Goal: Task Accomplishment & Management: Manage account settings

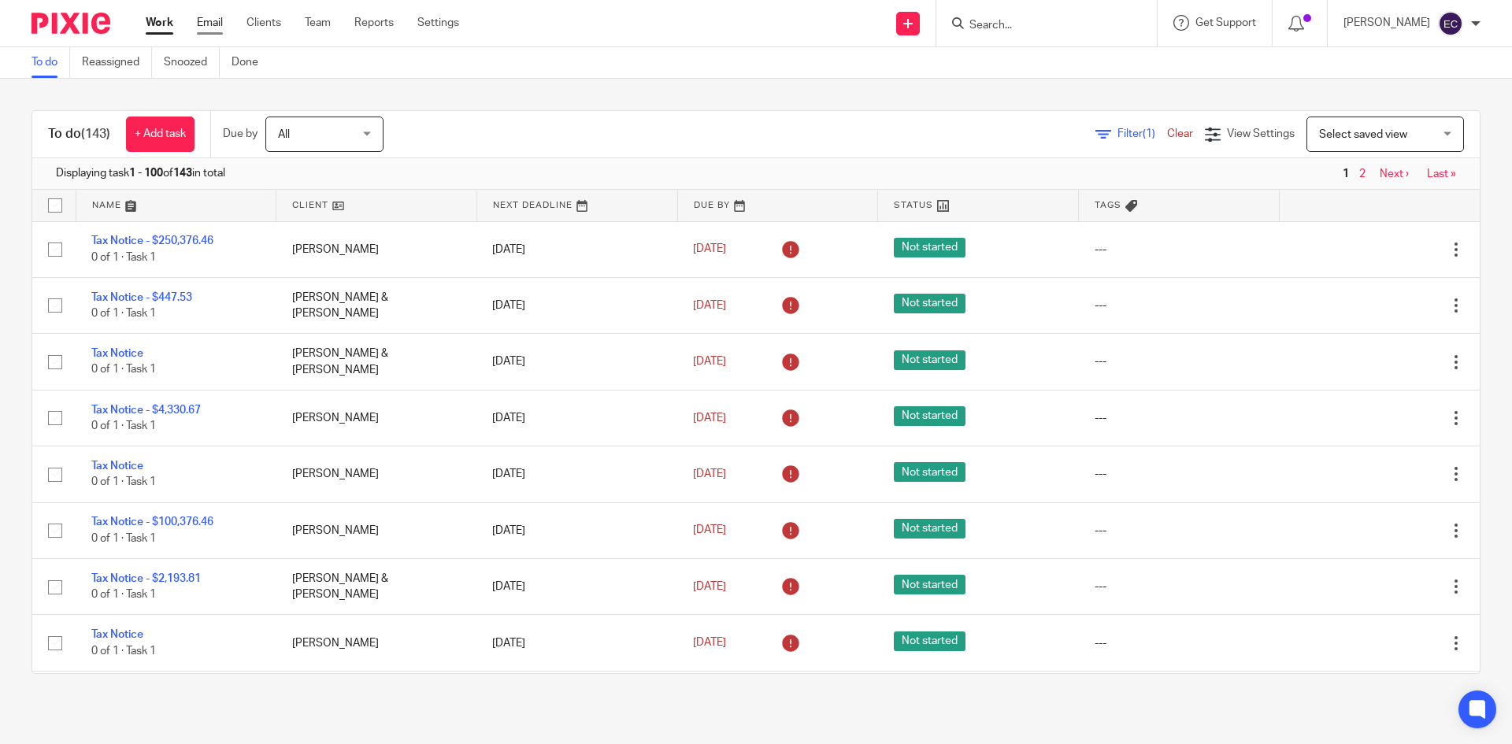
click at [208, 19] on link "Email" at bounding box center [210, 23] width 26 height 16
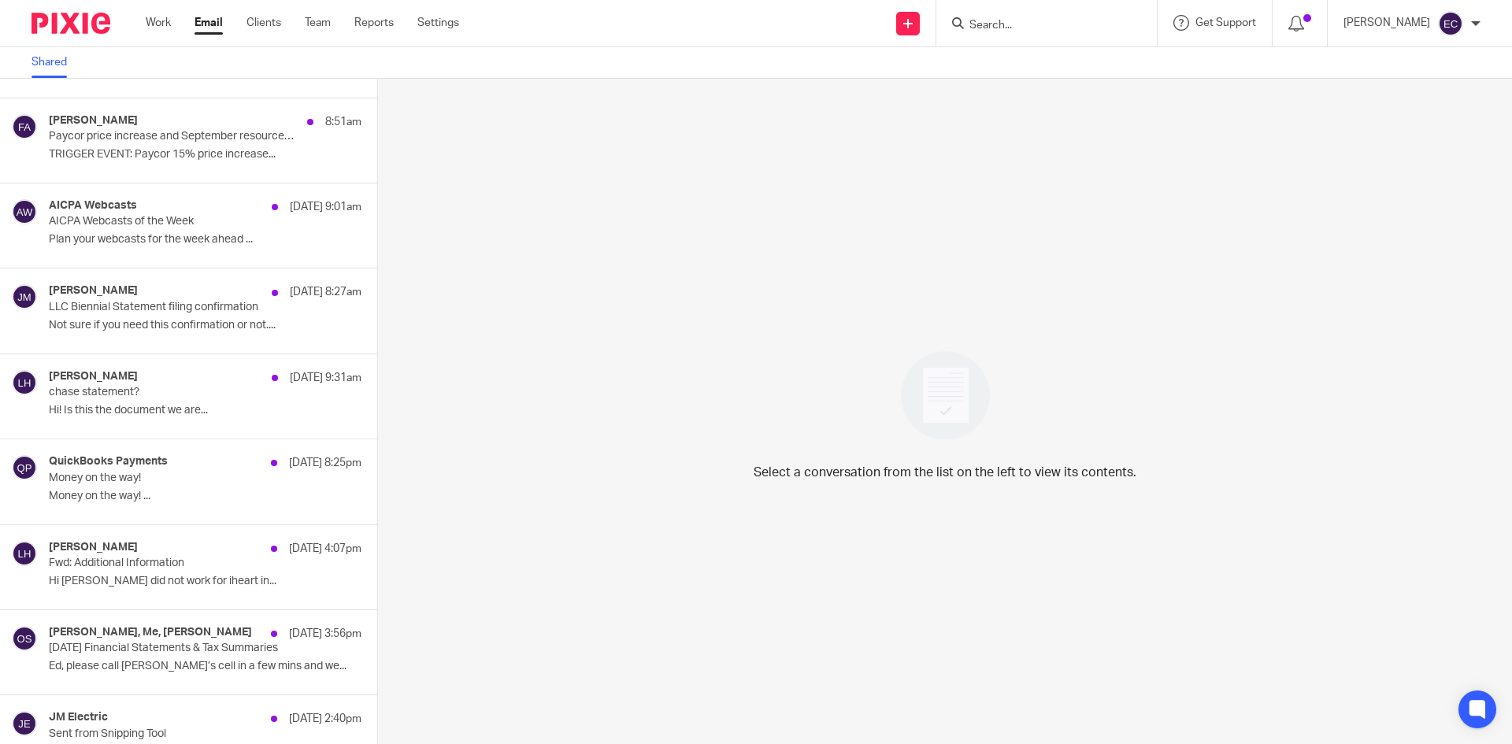
scroll to position [218, 0]
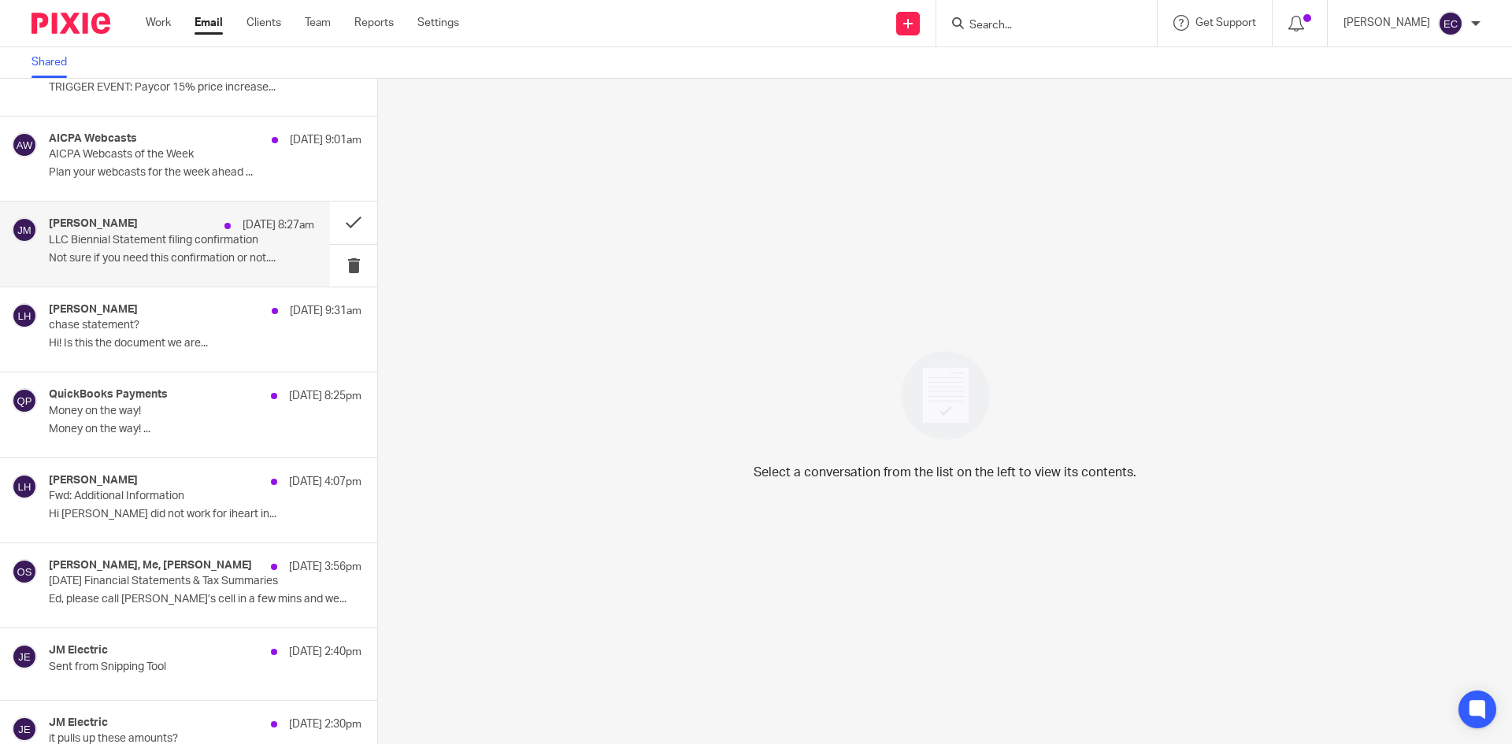
click at [139, 237] on p "LLC Biennial Statement filing confirmation" at bounding box center [155, 240] width 213 height 13
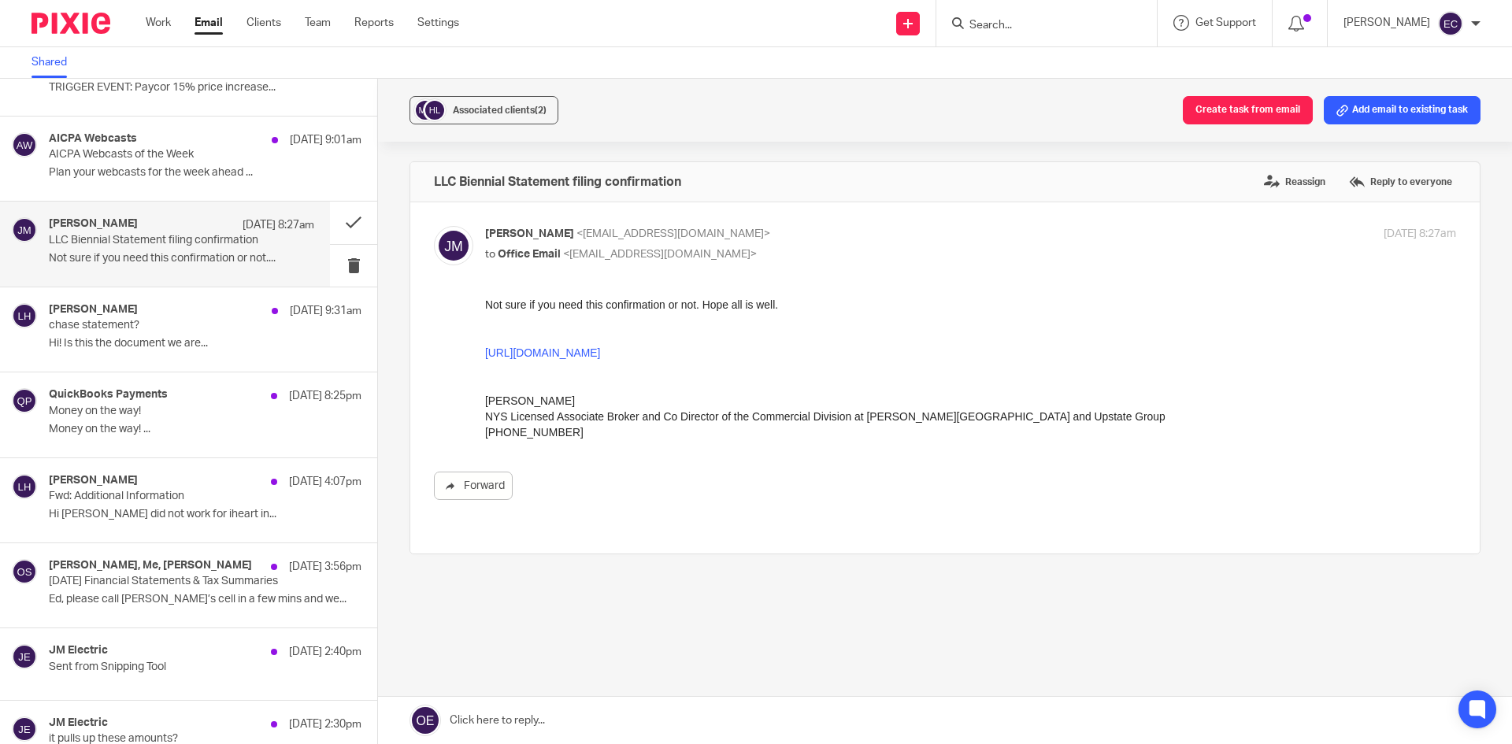
scroll to position [0, 0]
click at [1212, 114] on button "Create task from email" at bounding box center [1248, 110] width 130 height 28
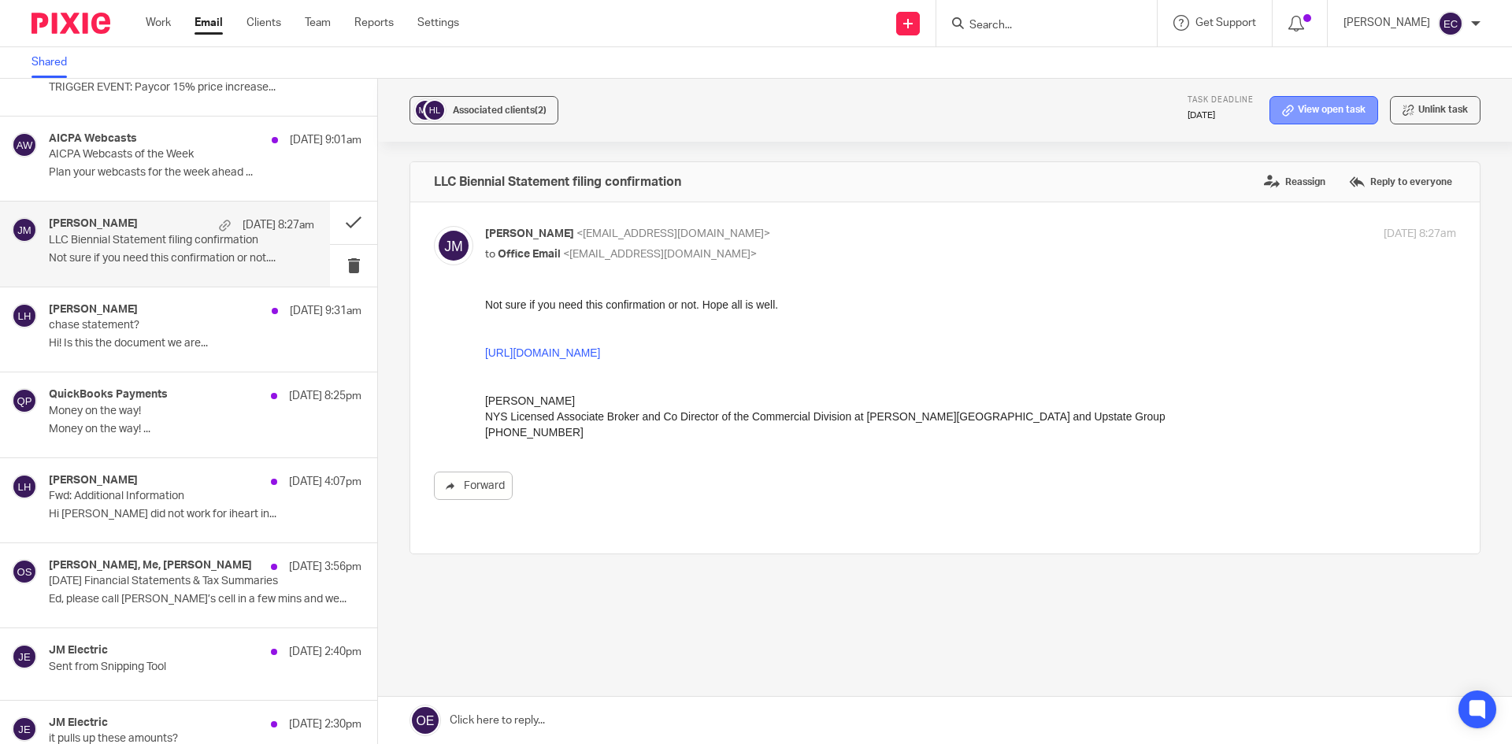
click at [1318, 117] on link "View open task" at bounding box center [1324, 110] width 109 height 28
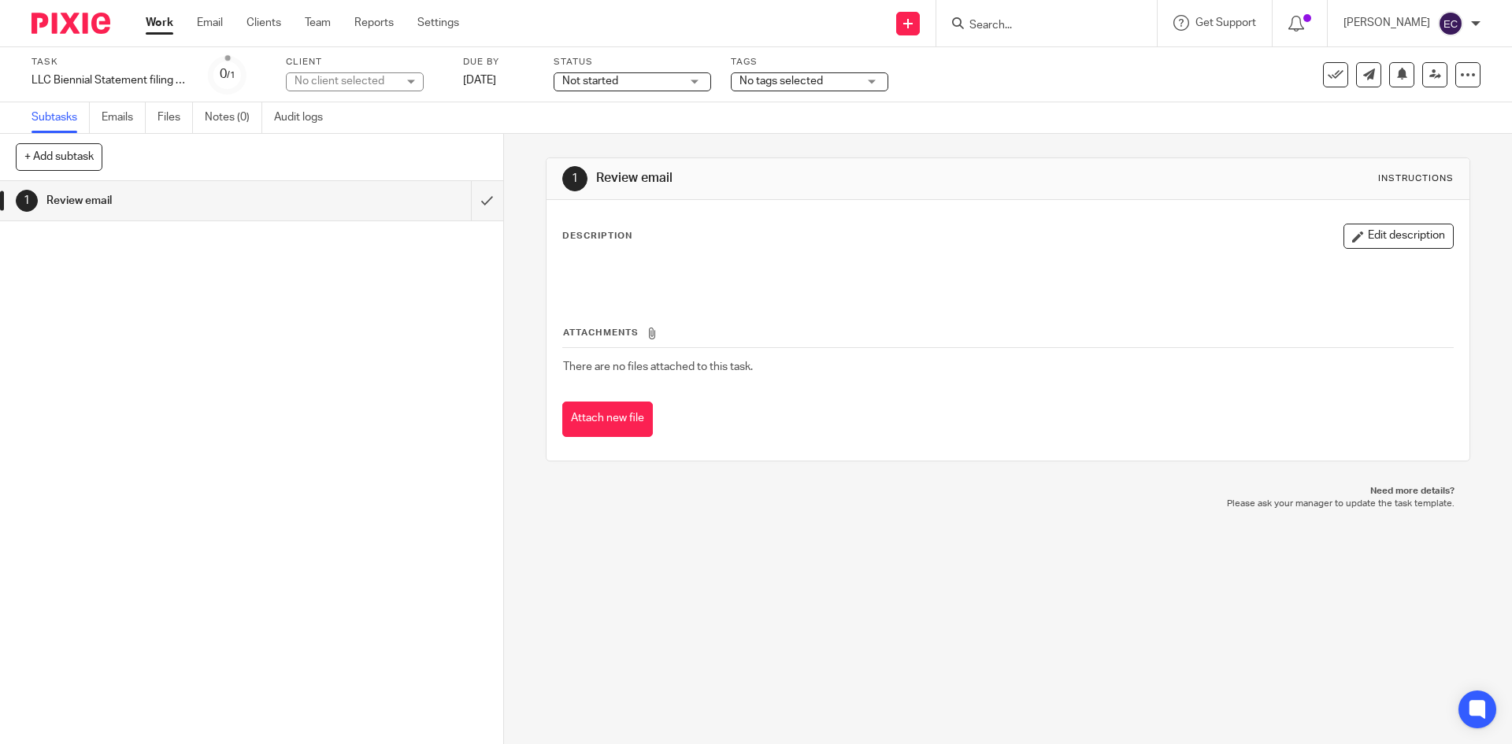
click at [350, 86] on div "No client selected" at bounding box center [346, 81] width 102 height 16
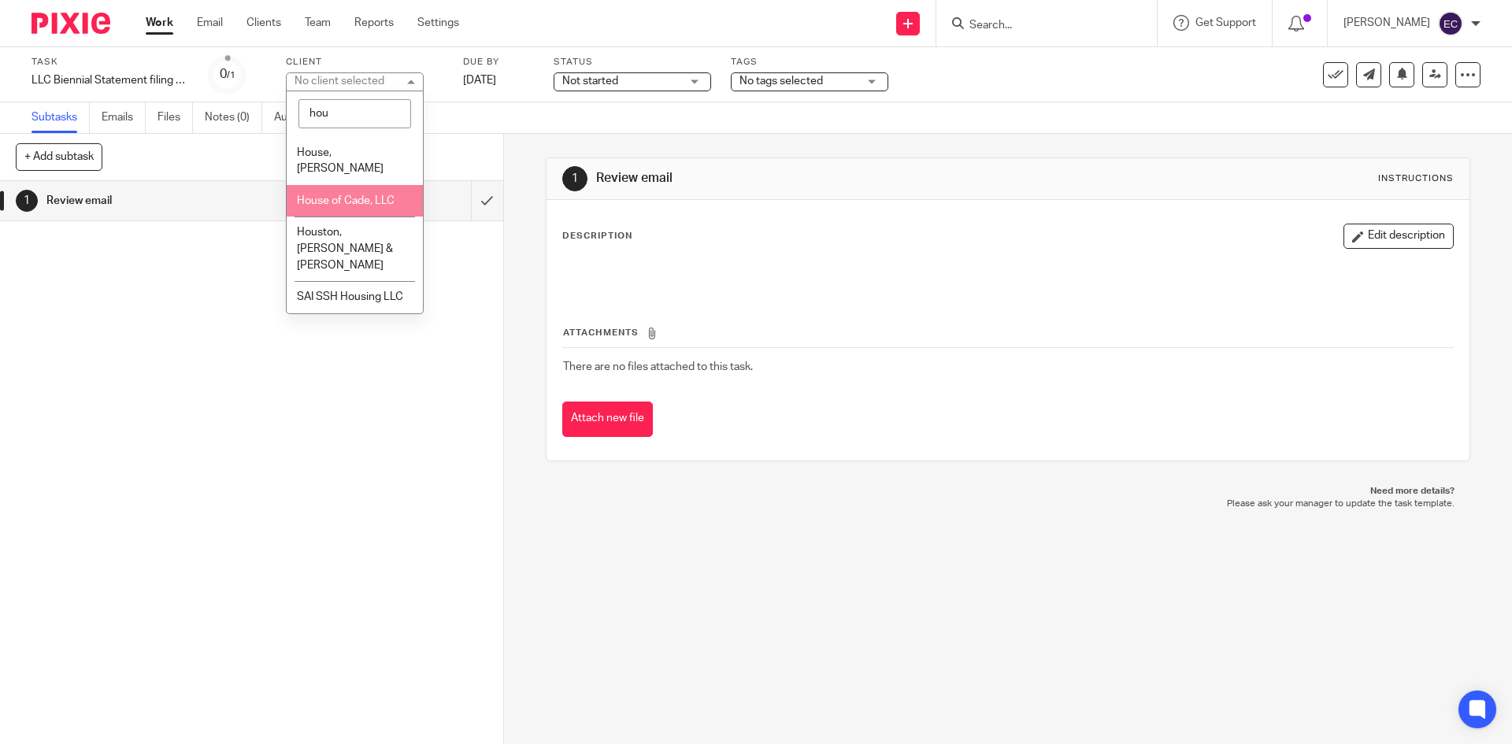
type input "hou"
click at [363, 195] on li "House of Cade, LLC" at bounding box center [355, 201] width 136 height 32
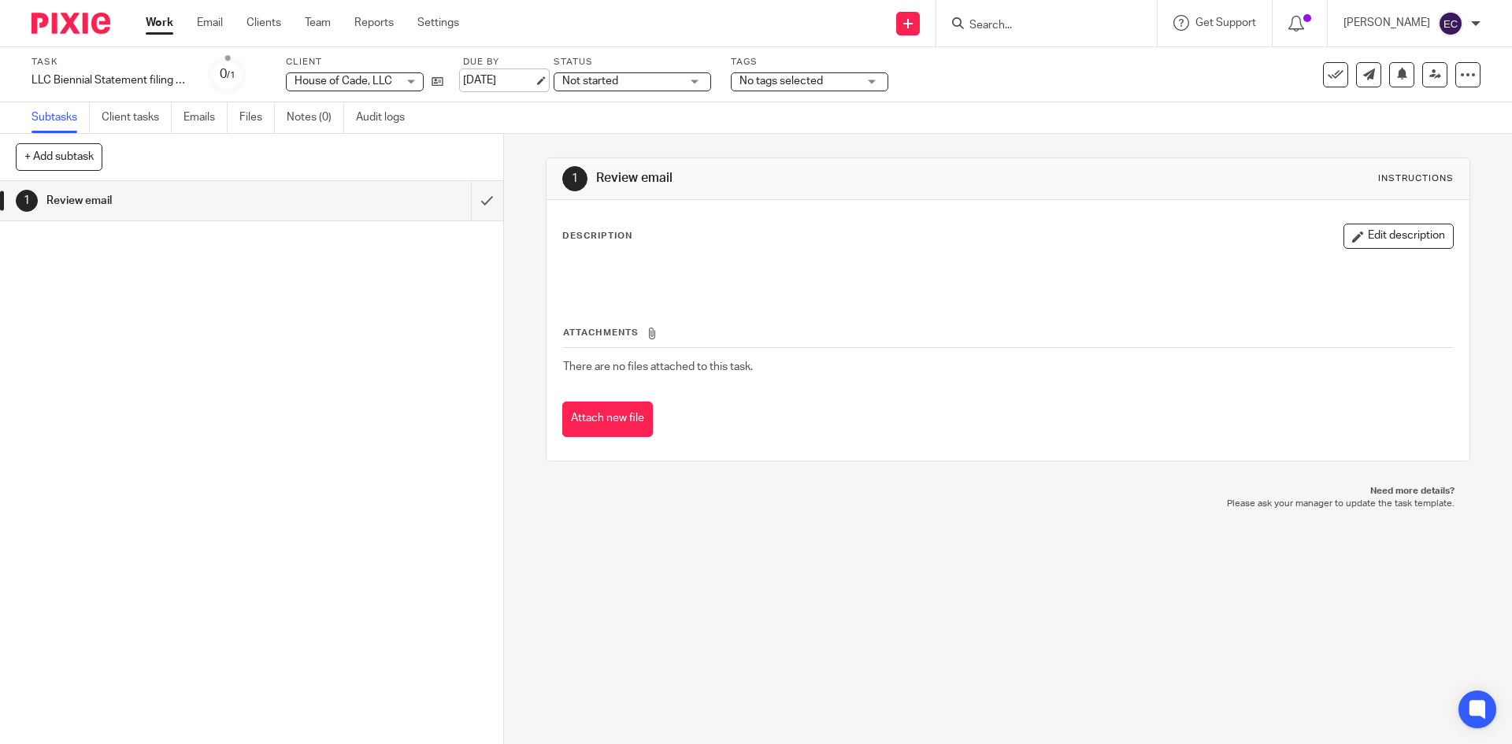
click at [507, 83] on link "Sep 15, 2025" at bounding box center [498, 80] width 71 height 17
drag, startPoint x: 1345, startPoint y: 230, endPoint x: 1135, endPoint y: 248, distance: 211.1
click at [1344, 230] on button "Edit description" at bounding box center [1399, 236] width 110 height 25
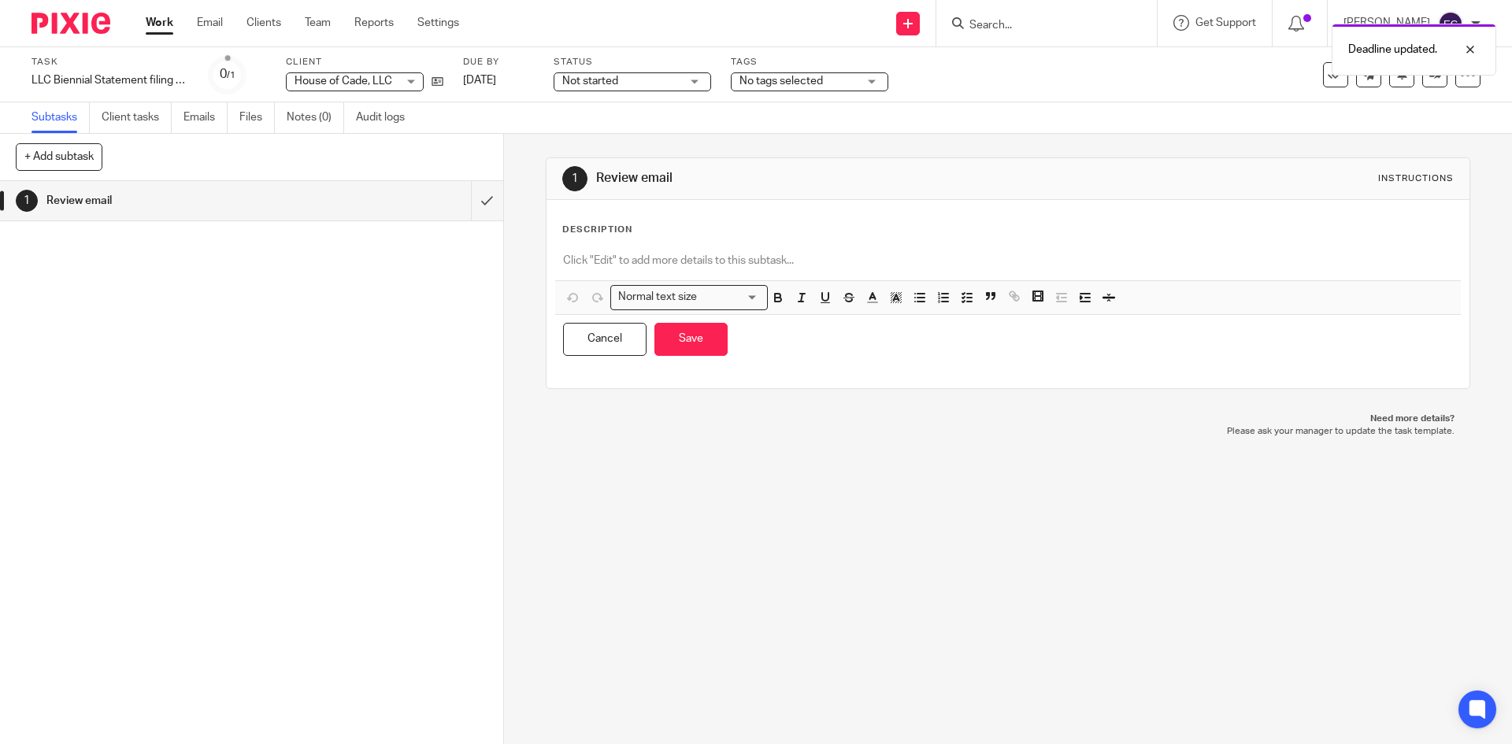
click at [558, 255] on div at bounding box center [1007, 262] width 905 height 35
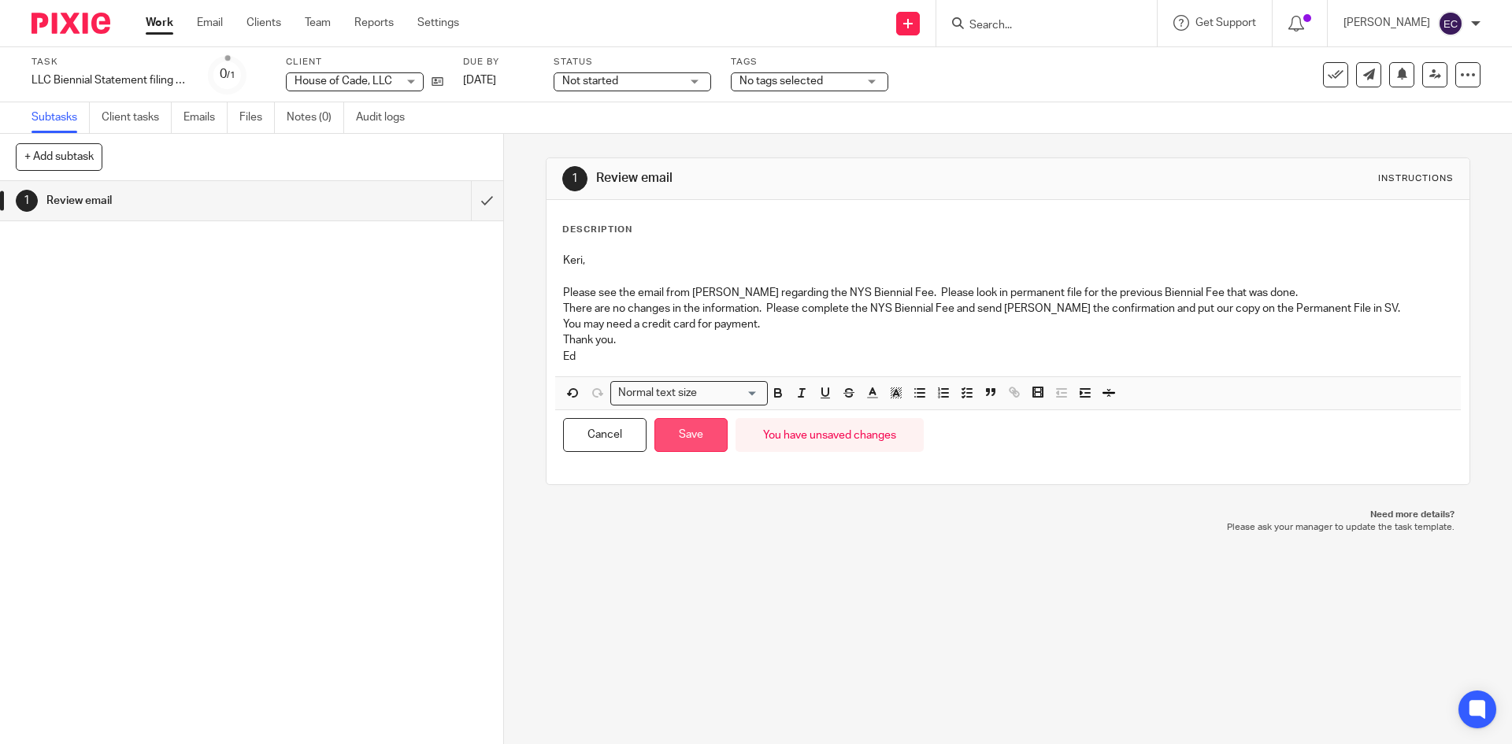
click at [672, 435] on button "Save" at bounding box center [690, 435] width 73 height 34
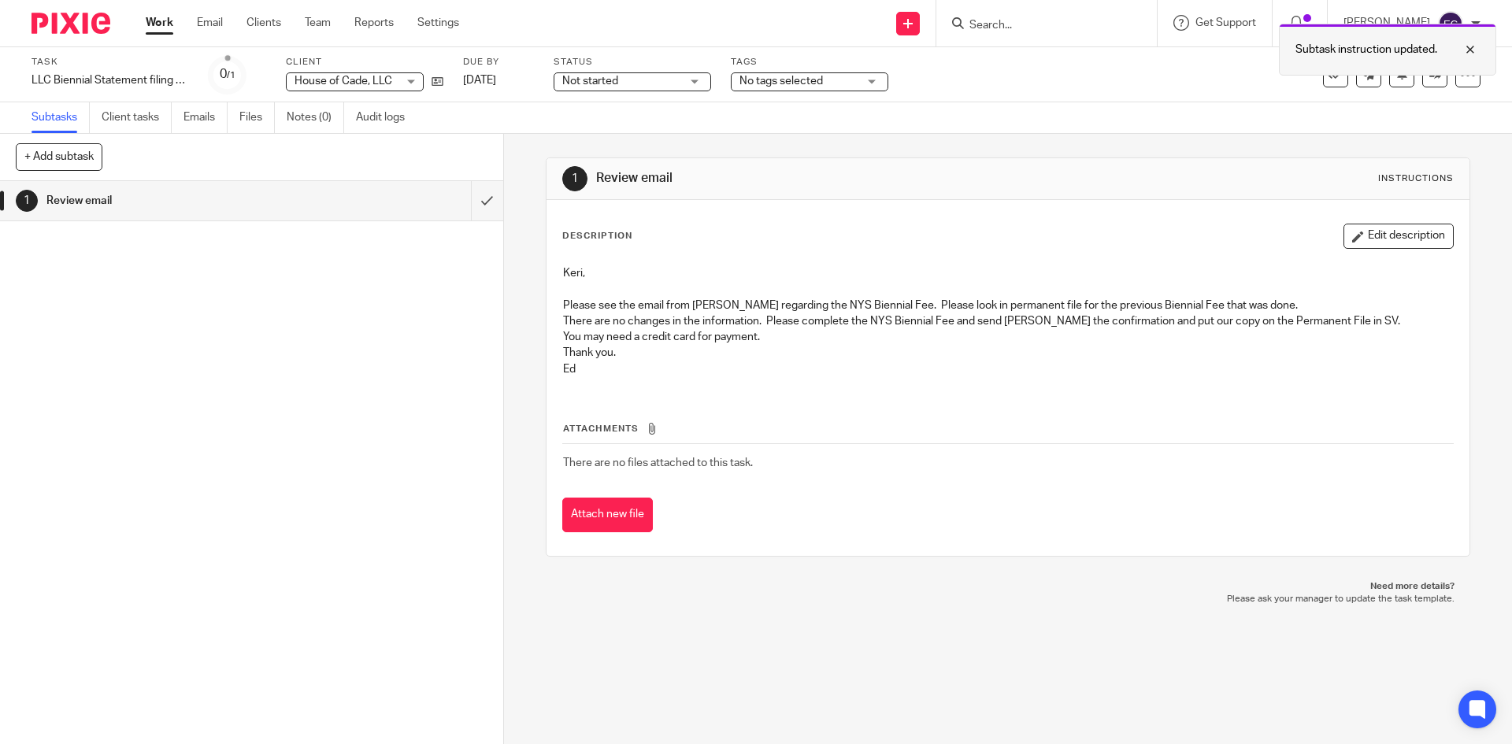
click at [1469, 52] on div at bounding box center [1458, 49] width 43 height 19
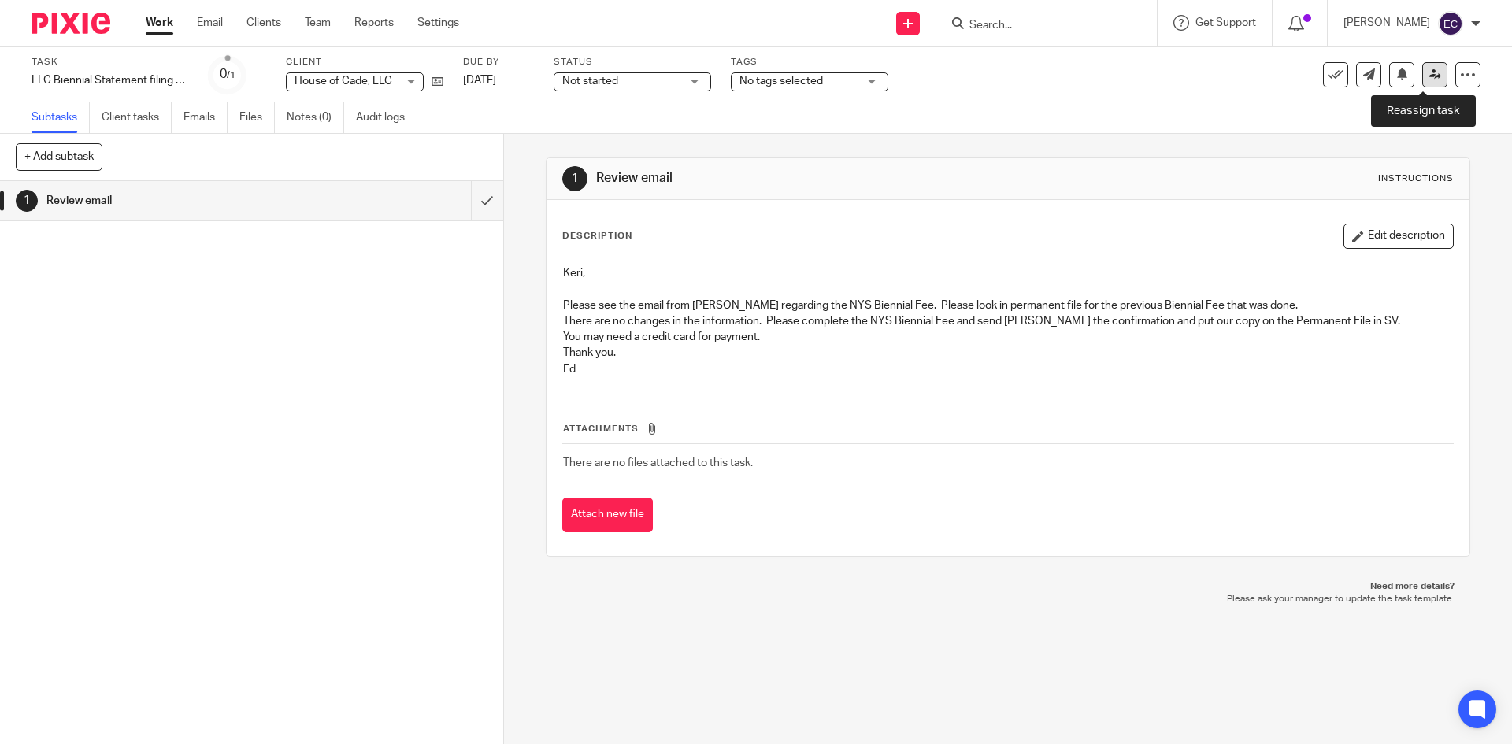
click at [1429, 73] on icon at bounding box center [1435, 75] width 12 height 12
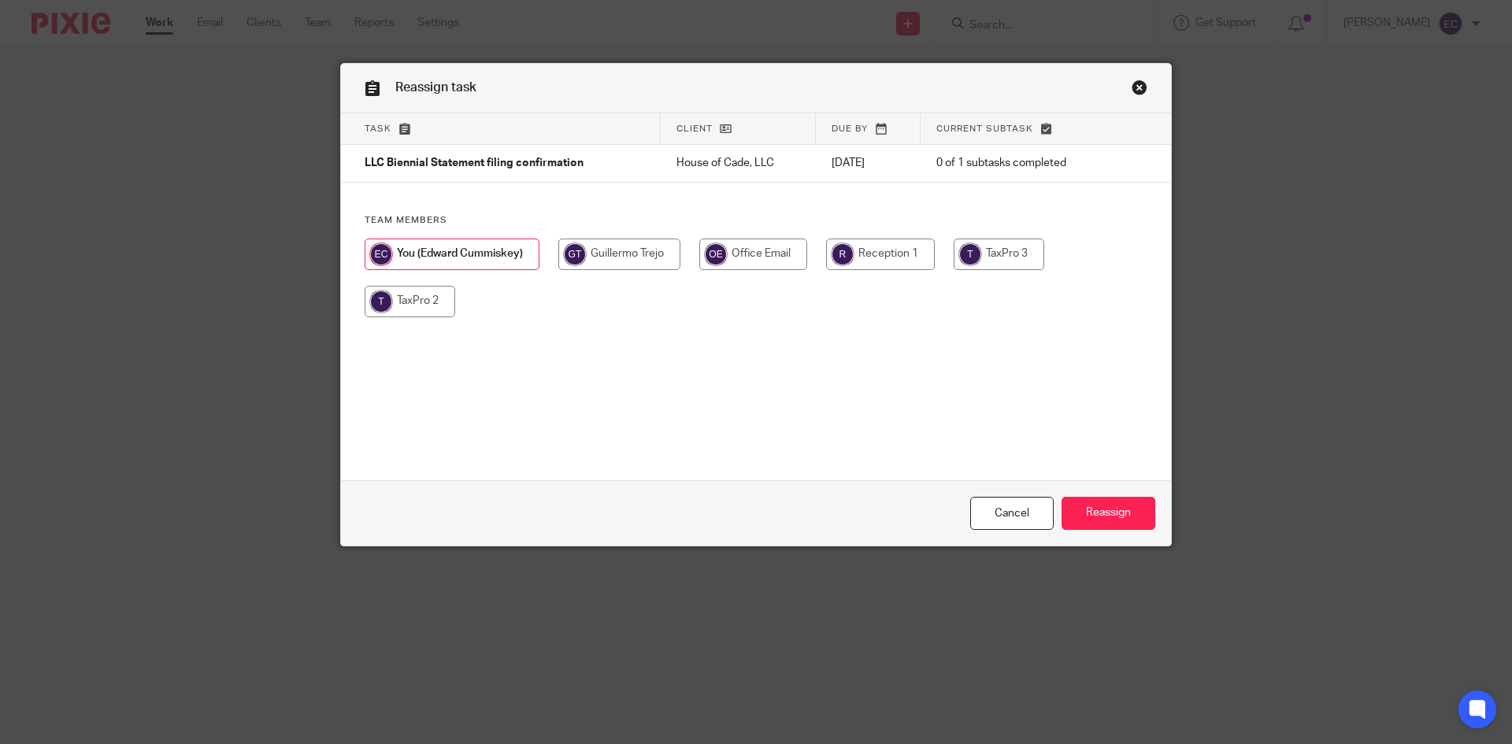
click at [415, 306] on input "radio" at bounding box center [410, 302] width 91 height 32
radio input "true"
click at [1107, 515] on input "Reassign" at bounding box center [1109, 514] width 94 height 34
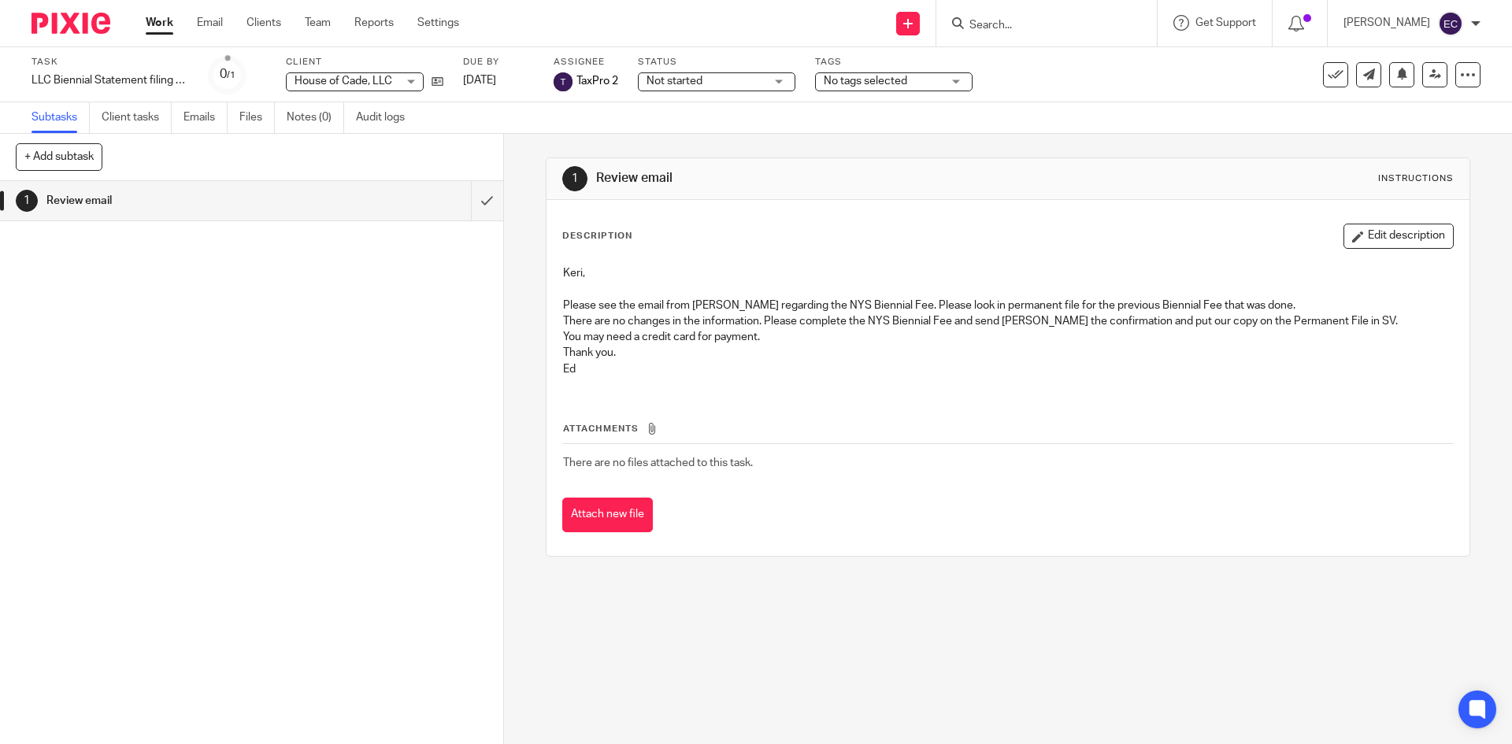
click at [731, 591] on div "1 Review email Instructions Description Edit description Keri, Please see the e…" at bounding box center [1008, 439] width 1008 height 610
click at [327, 21] on link "Team" at bounding box center [318, 23] width 26 height 16
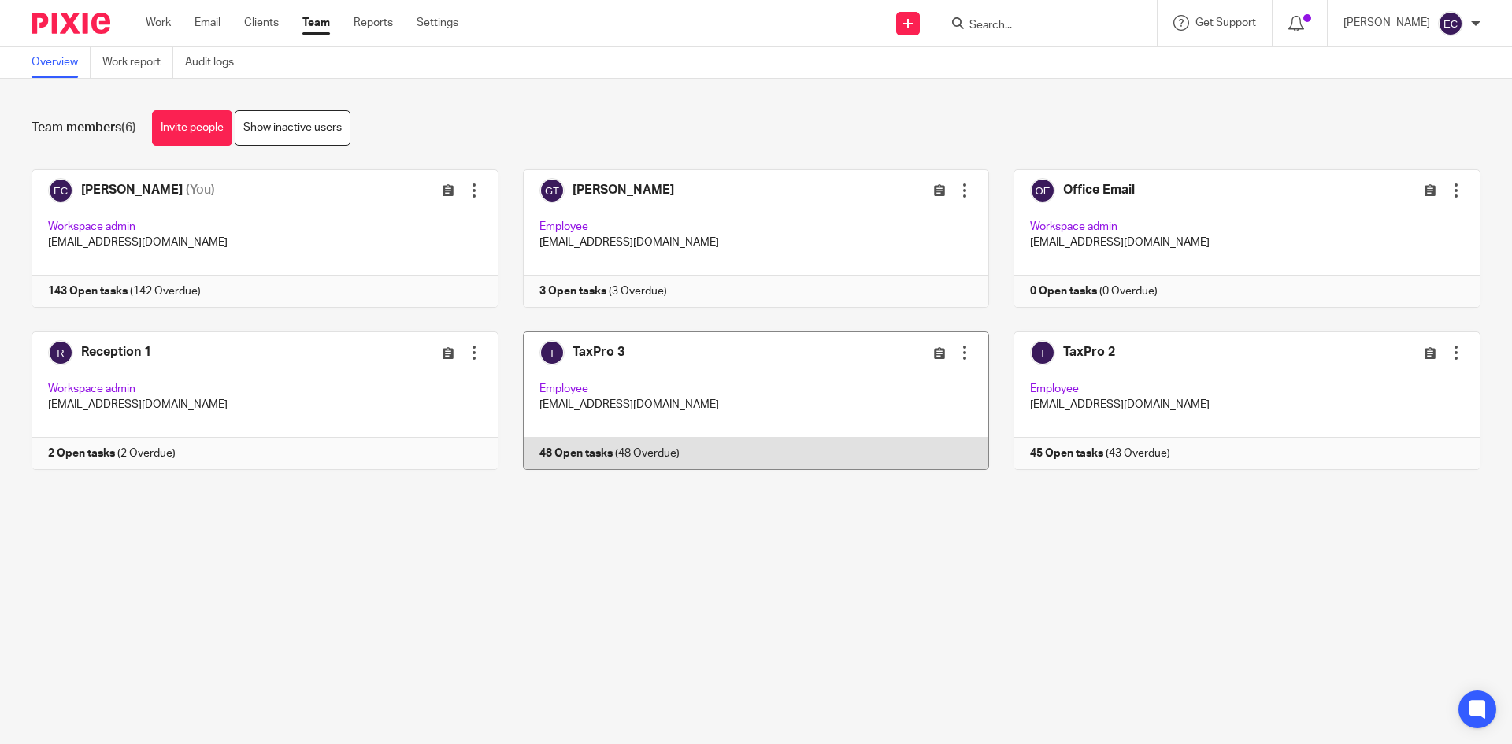
click at [709, 383] on link at bounding box center [744, 401] width 491 height 139
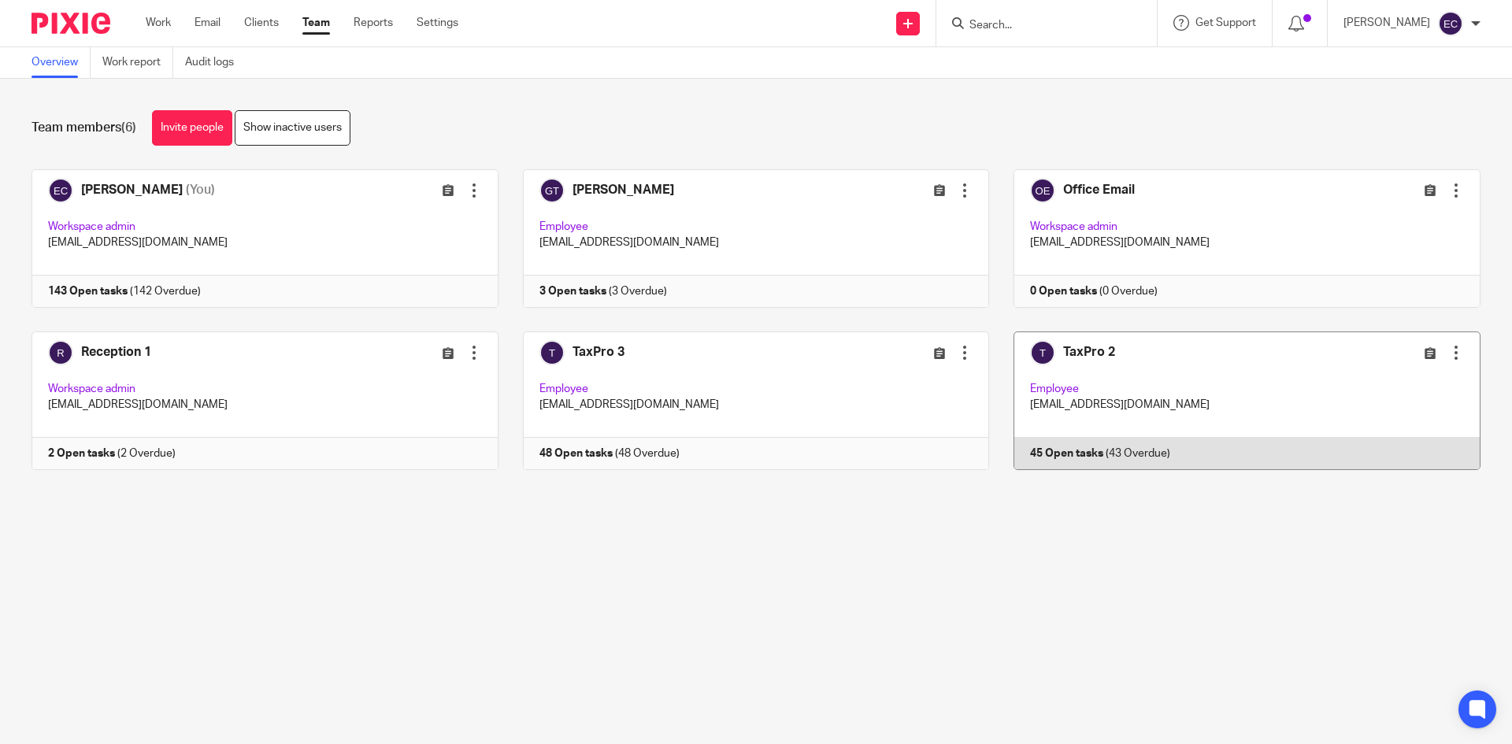
click at [1086, 406] on link at bounding box center [1234, 401] width 491 height 139
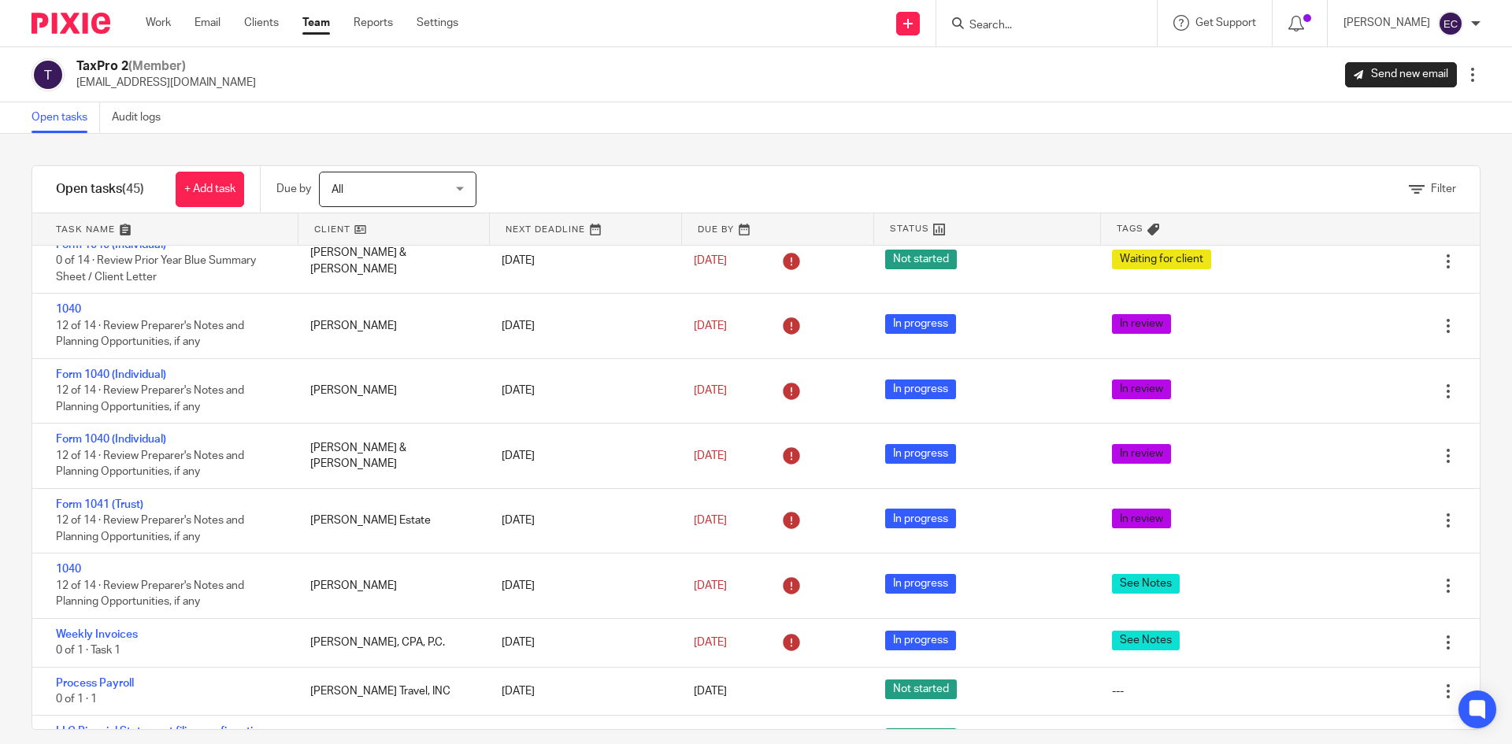
scroll to position [2389, 0]
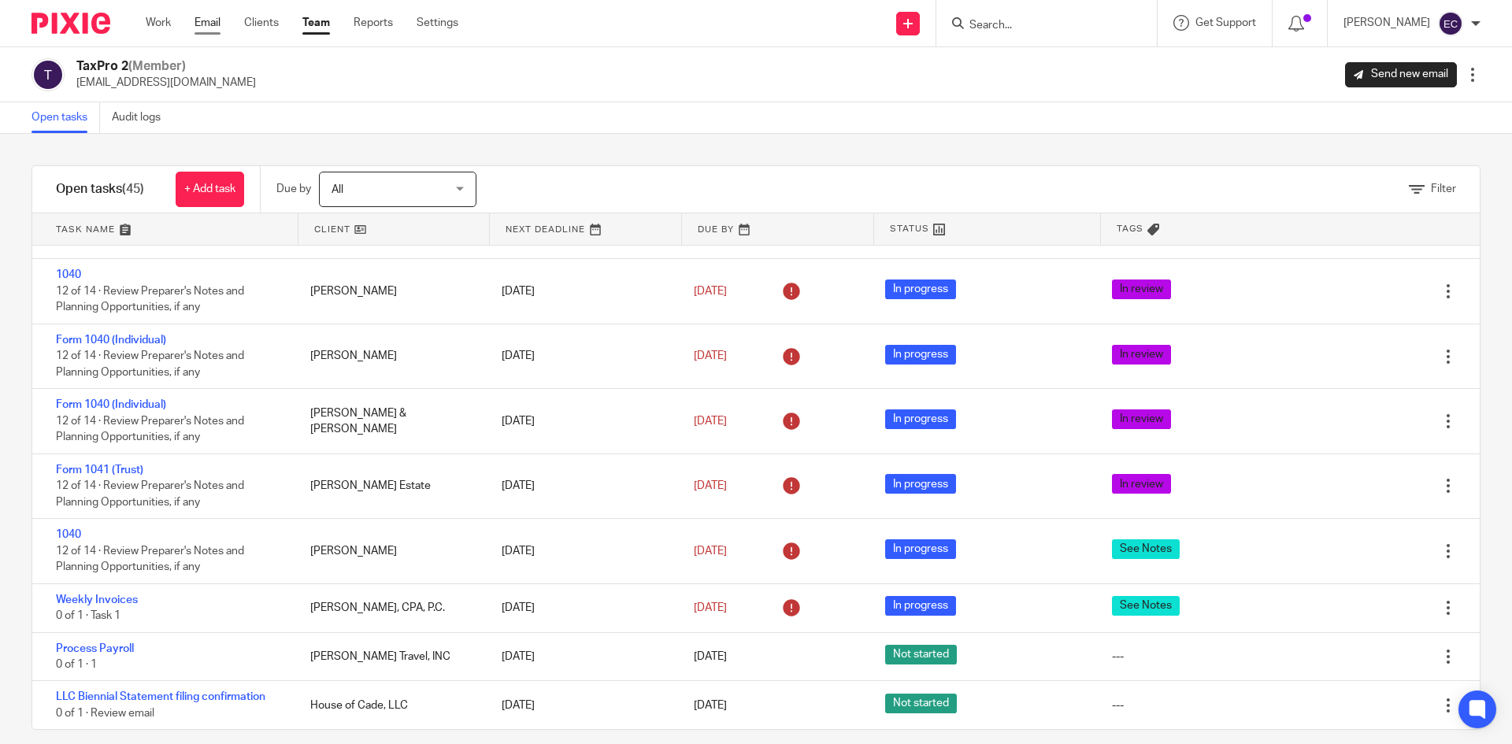
click at [202, 23] on link "Email" at bounding box center [208, 23] width 26 height 16
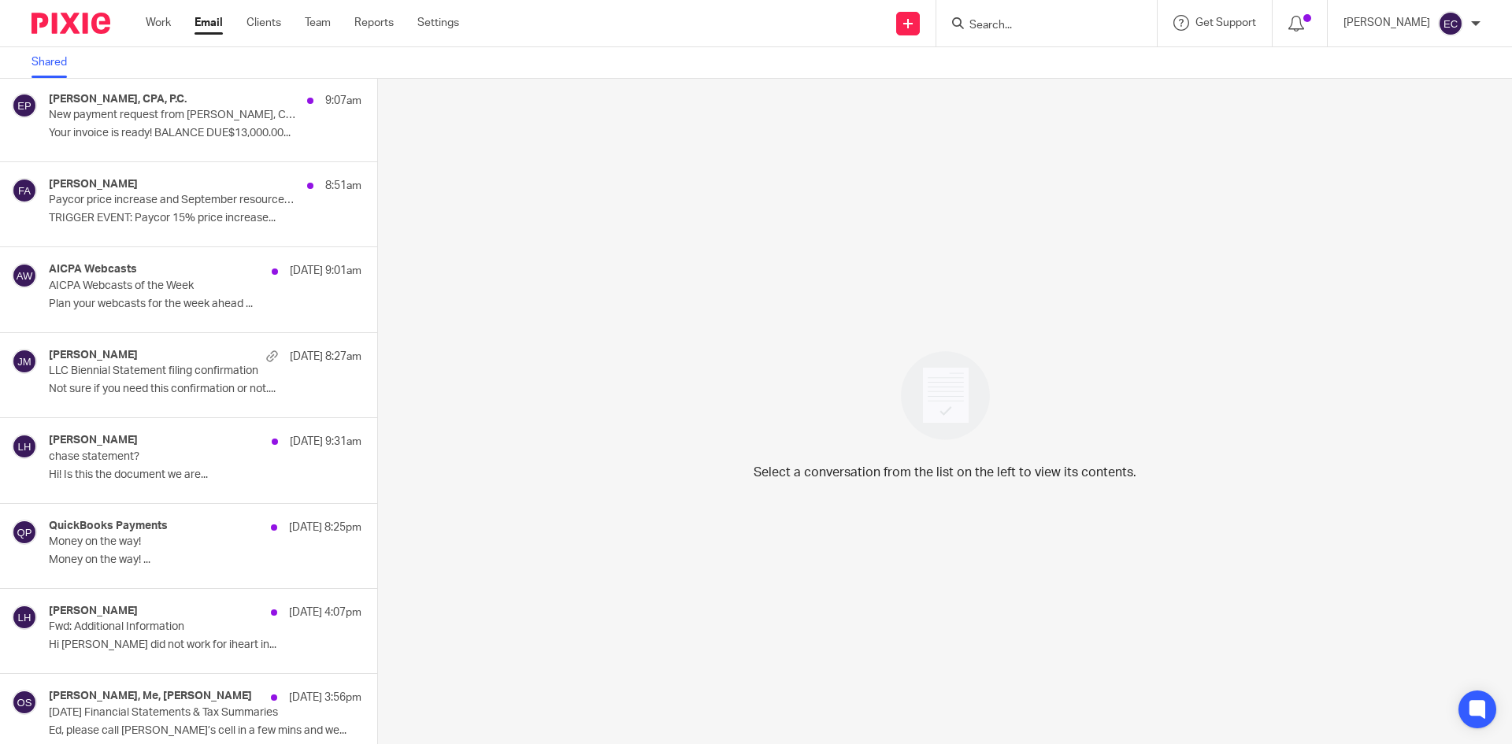
scroll to position [187, 0]
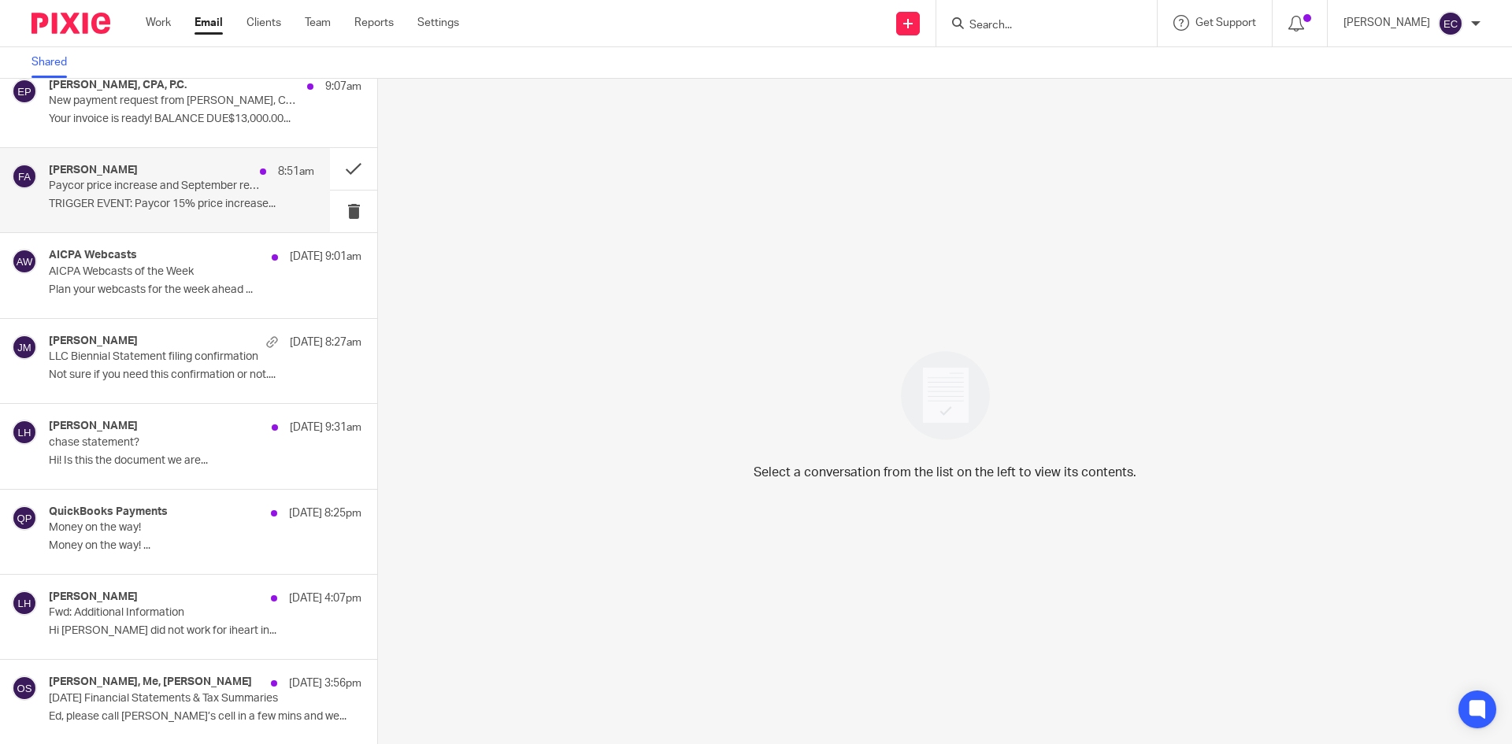
click at [127, 185] on p "Paycor price increase and September resources for your Mid-Market clients" at bounding box center [155, 186] width 213 height 13
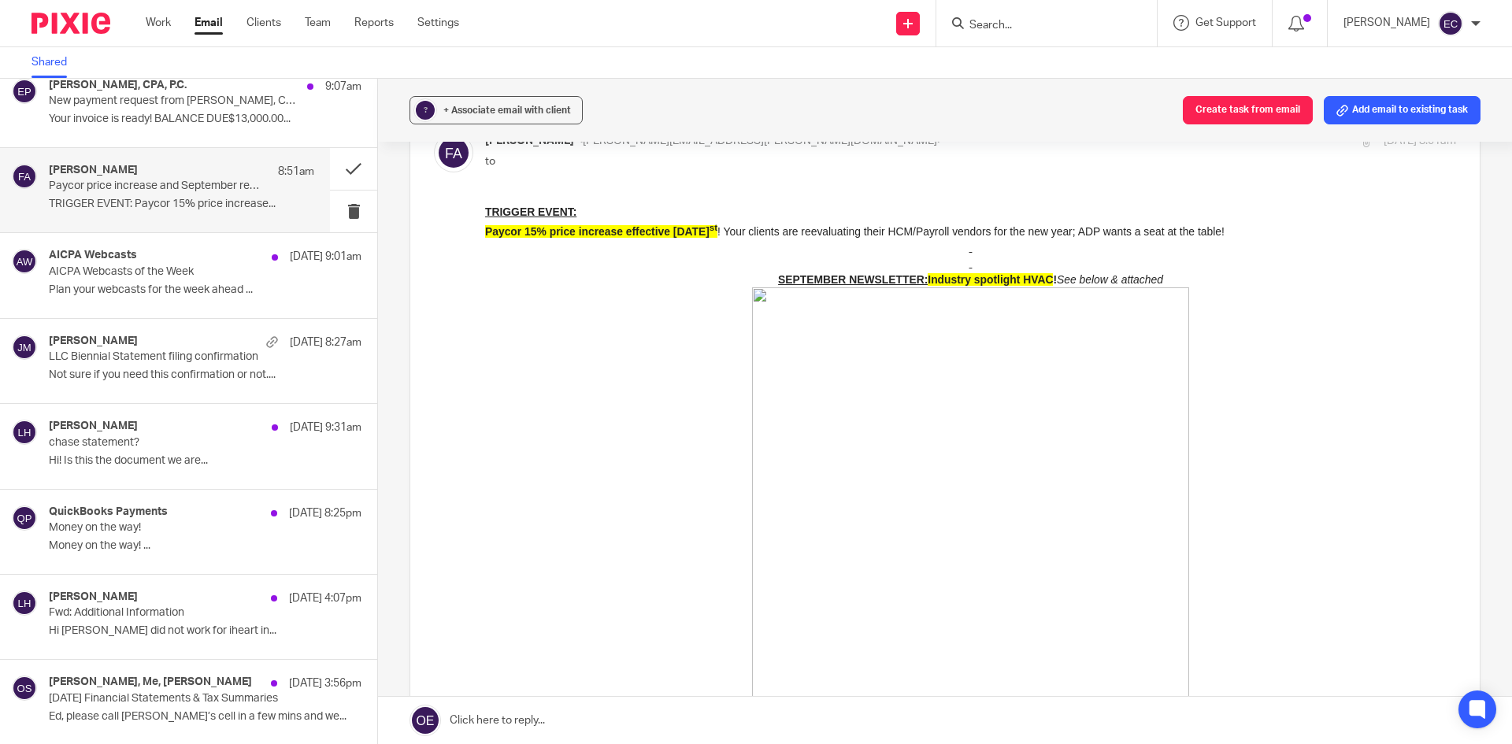
scroll to position [0, 0]
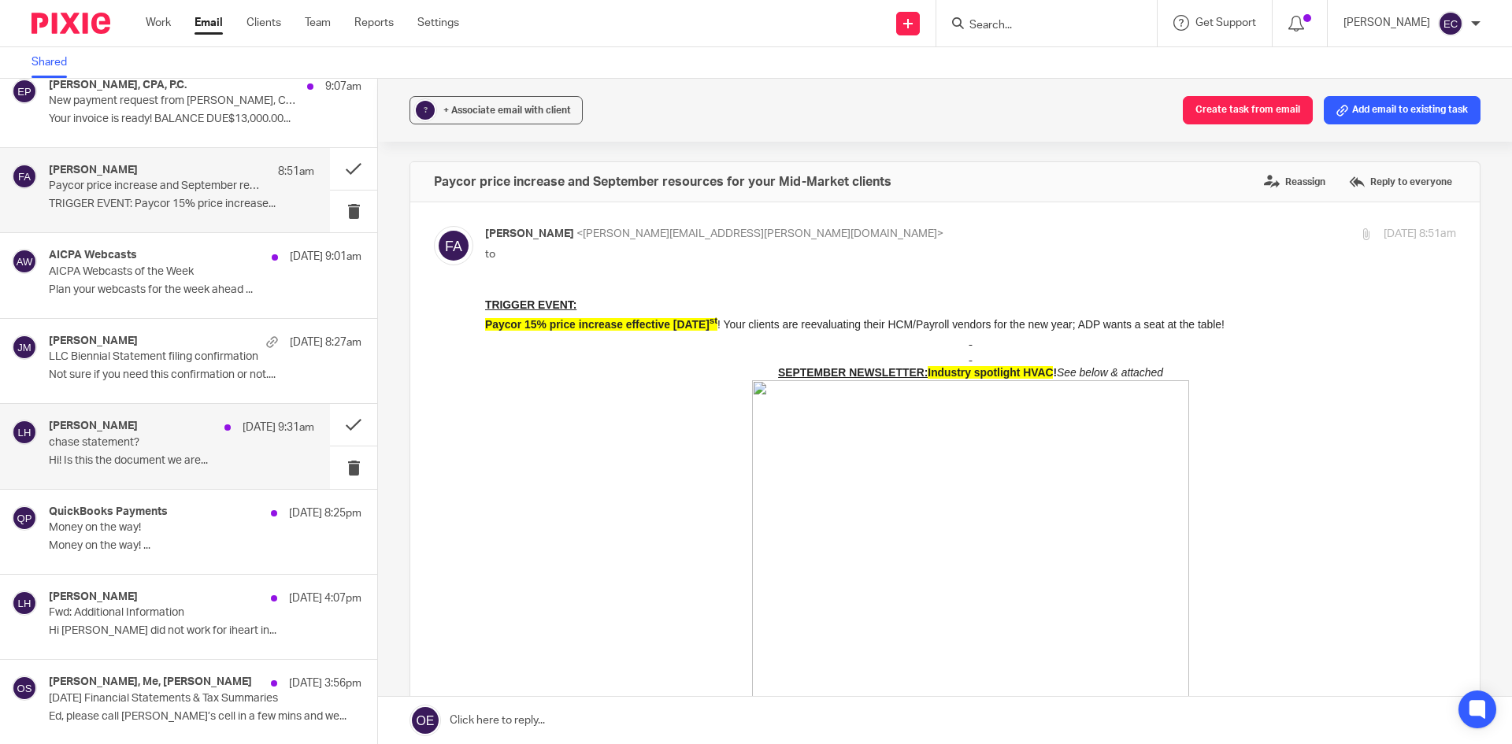
click at [153, 439] on p "chase statement?" at bounding box center [155, 442] width 213 height 13
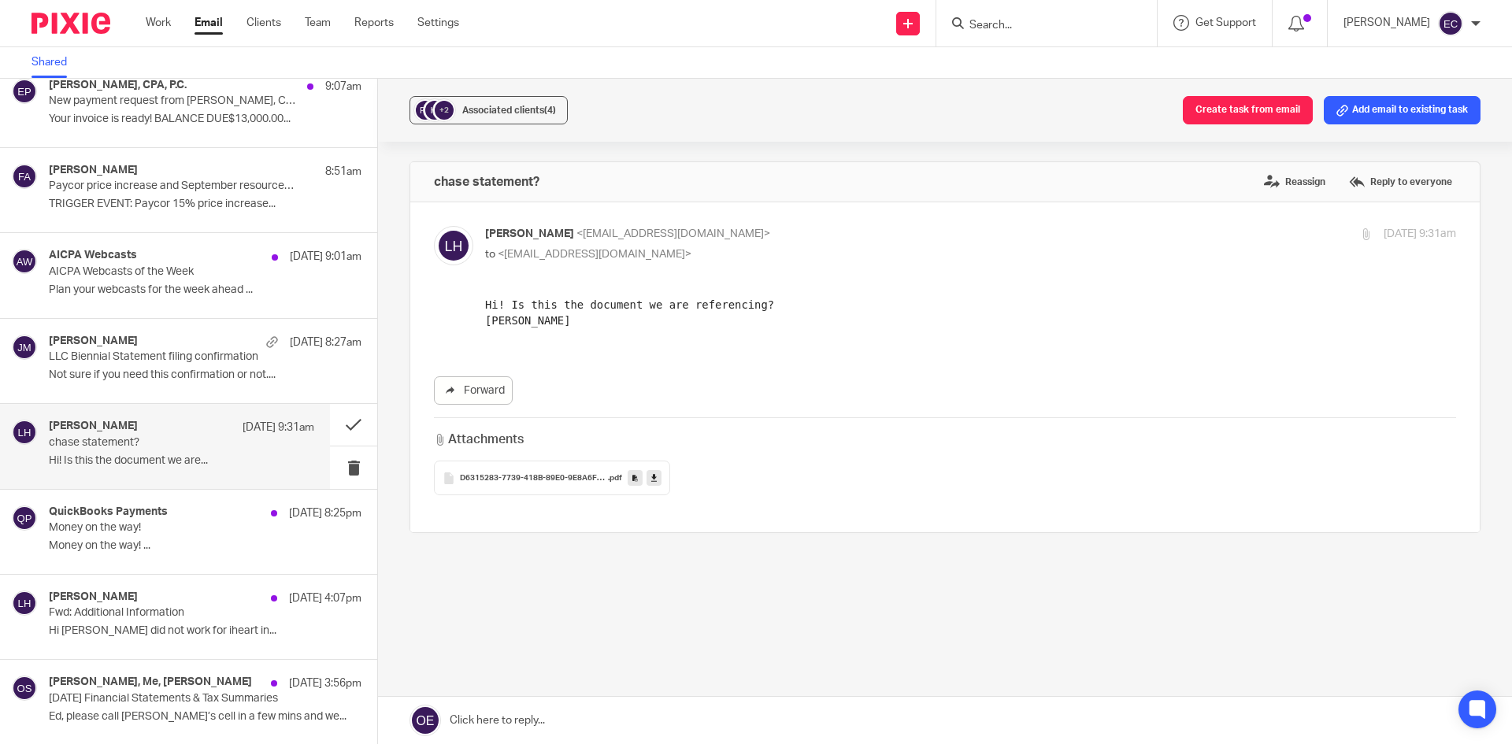
click at [510, 470] on div "D6315283-7739-418B-89E0-9E8A6F77DE79-list .pdf" at bounding box center [552, 478] width 236 height 35
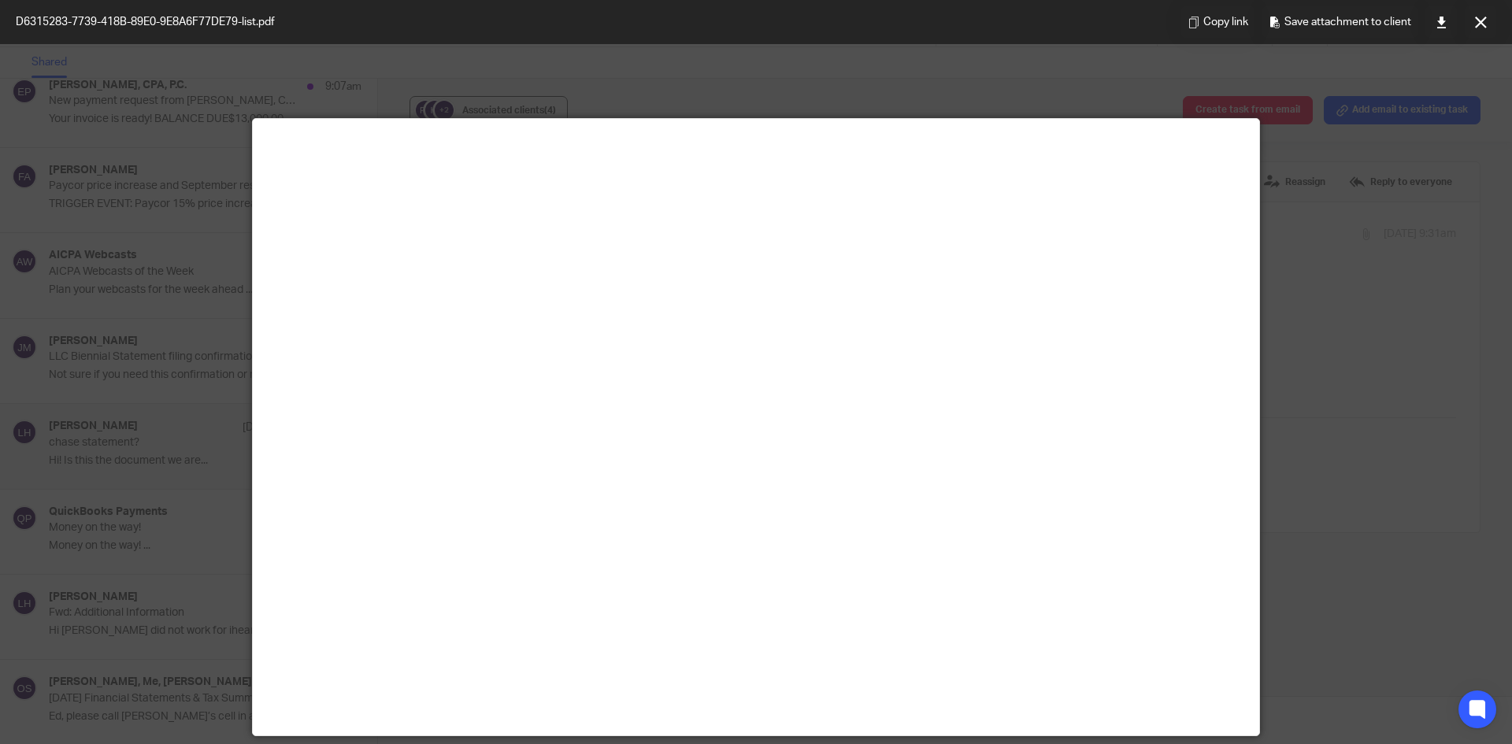
scroll to position [110, 0]
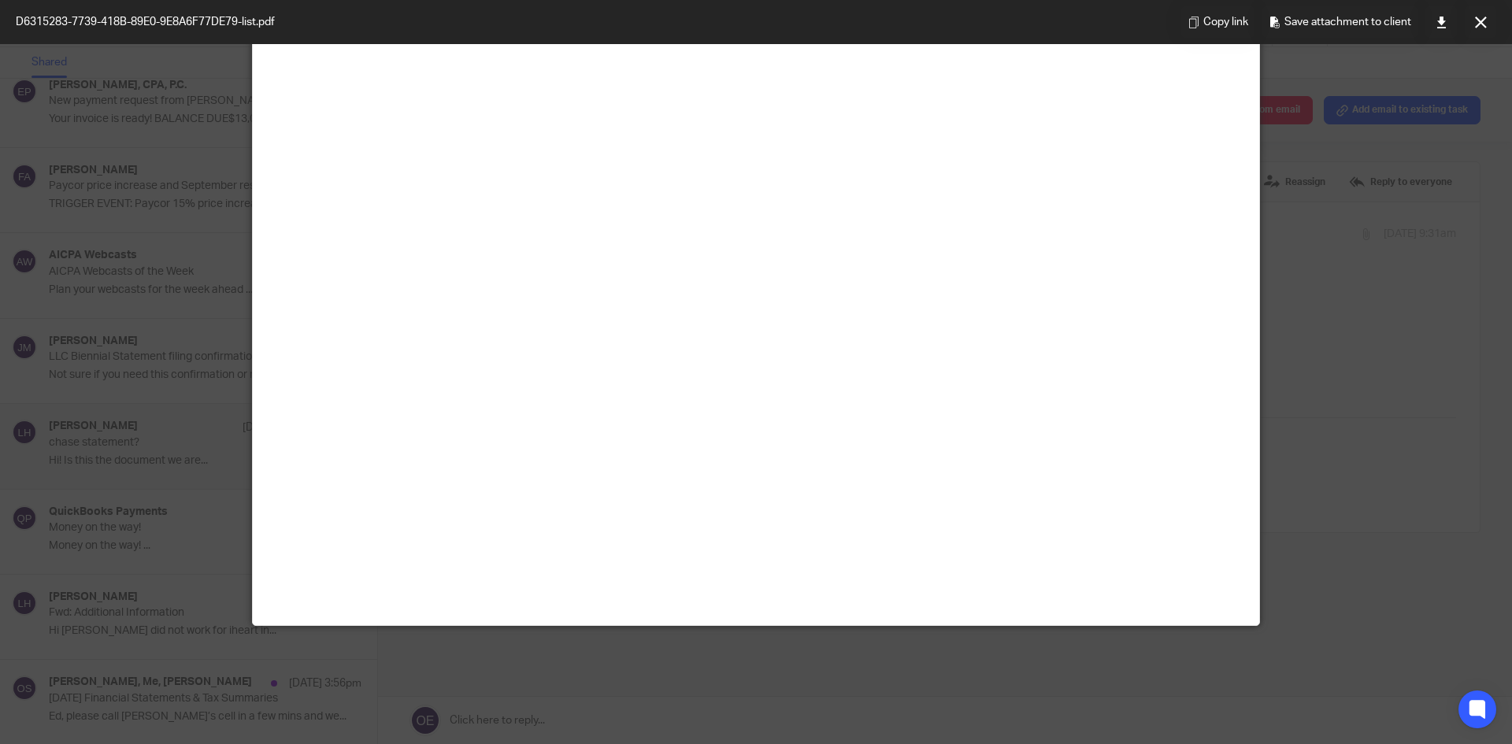
drag, startPoint x: 1133, startPoint y: 266, endPoint x: 1280, endPoint y: 120, distance: 206.6
click at [1181, 213] on main at bounding box center [756, 317] width 1006 height 617
click at [1481, 22] on icon at bounding box center [1481, 23] width 12 height 12
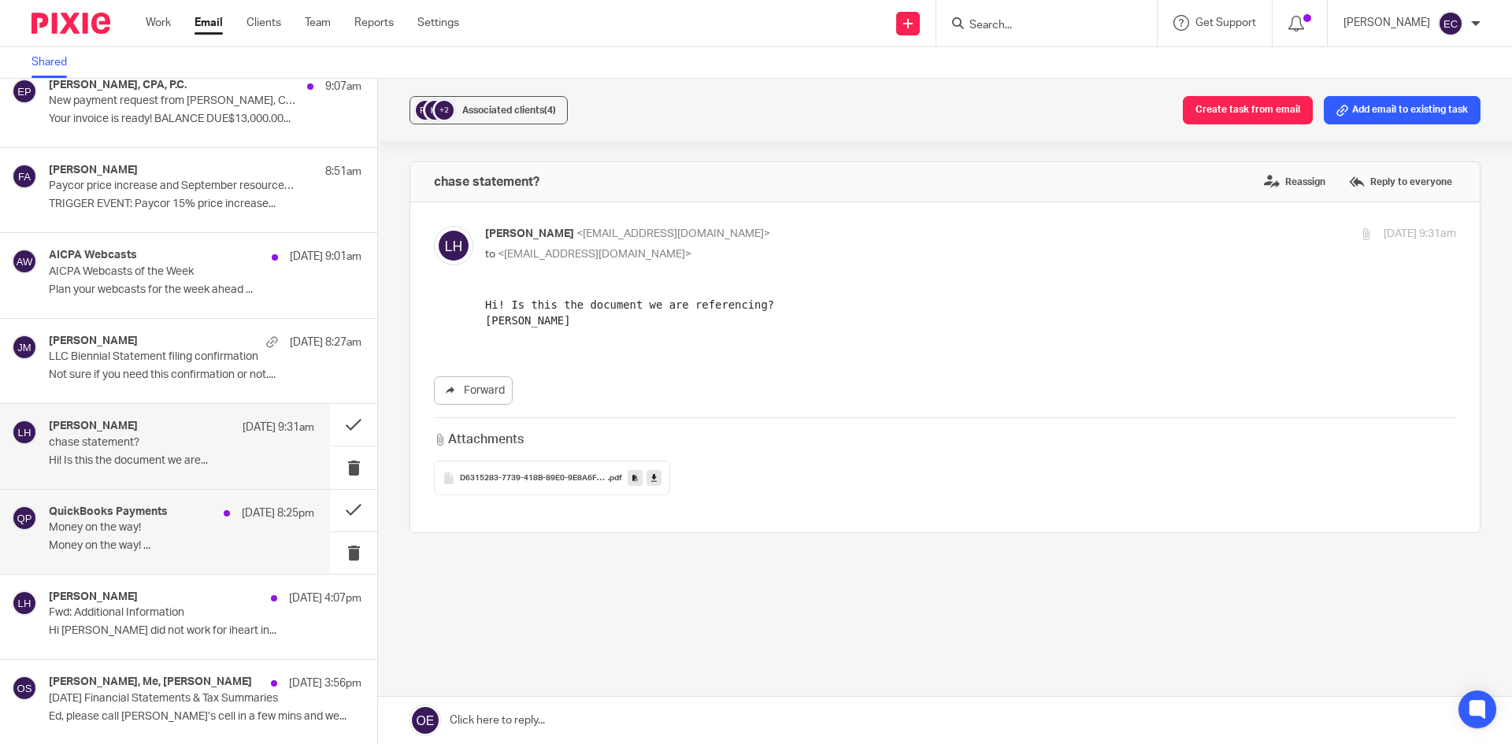
click at [161, 540] on p "Money on the way! ..." at bounding box center [181, 545] width 265 height 13
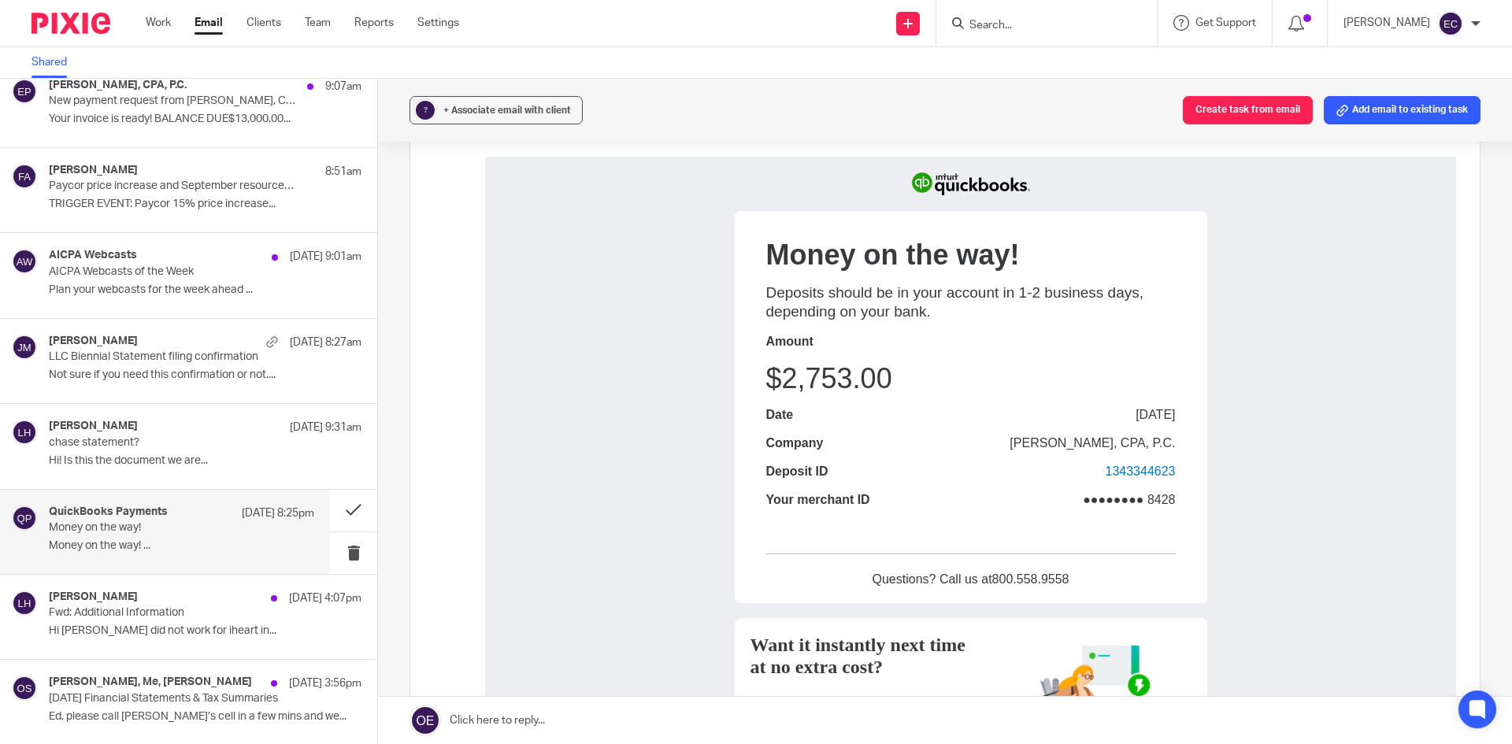
scroll to position [398, 0]
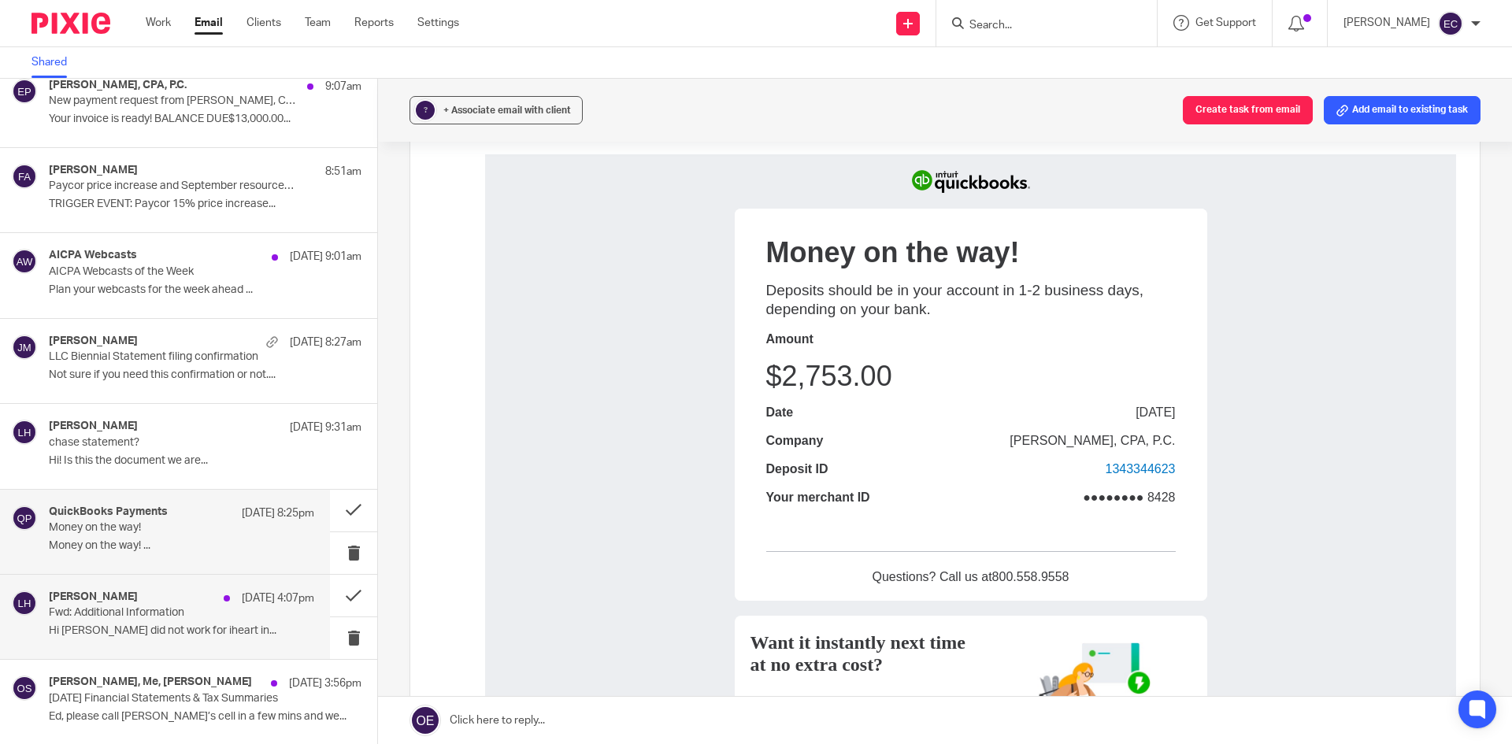
click at [119, 605] on div "Lisa Howell Sep 12 4:07pm" at bounding box center [181, 599] width 265 height 16
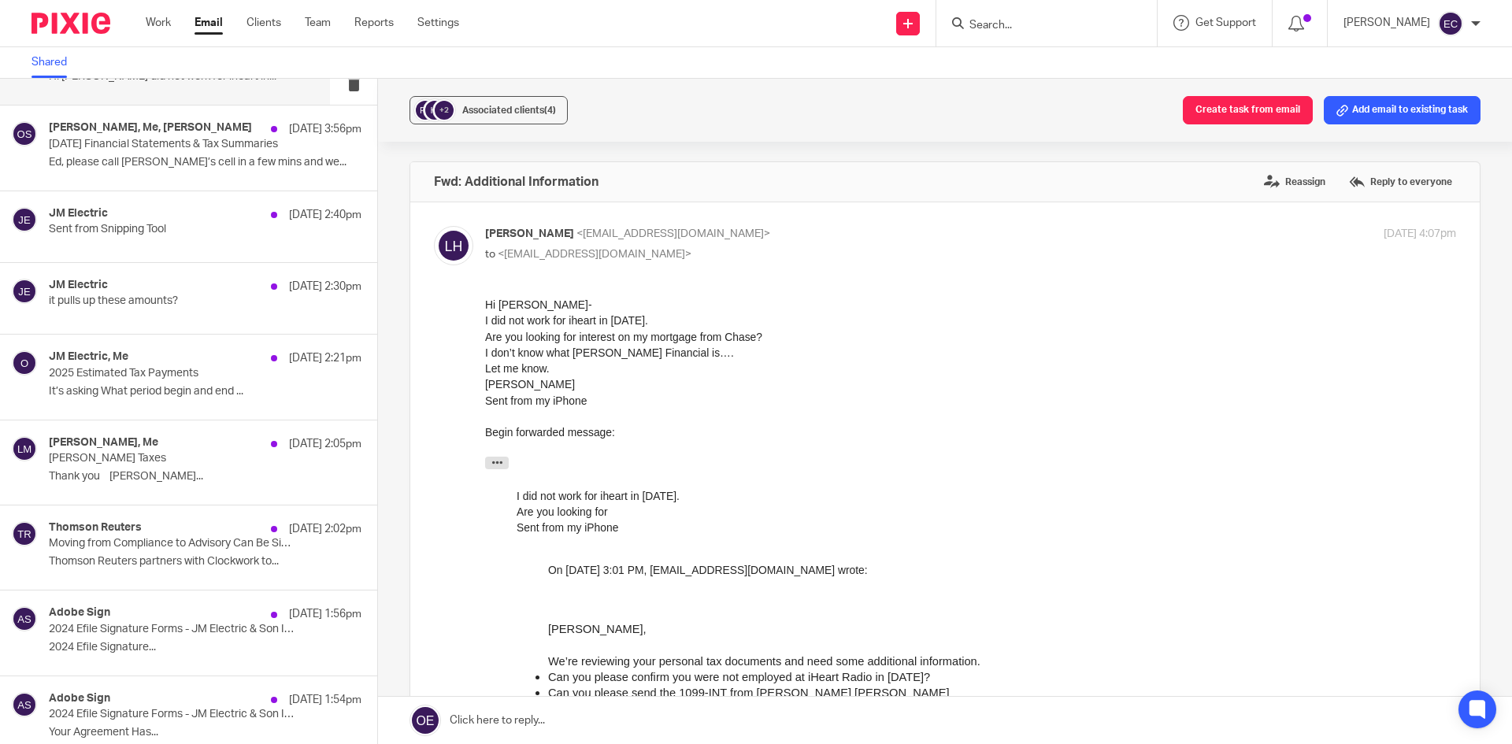
scroll to position [752, 0]
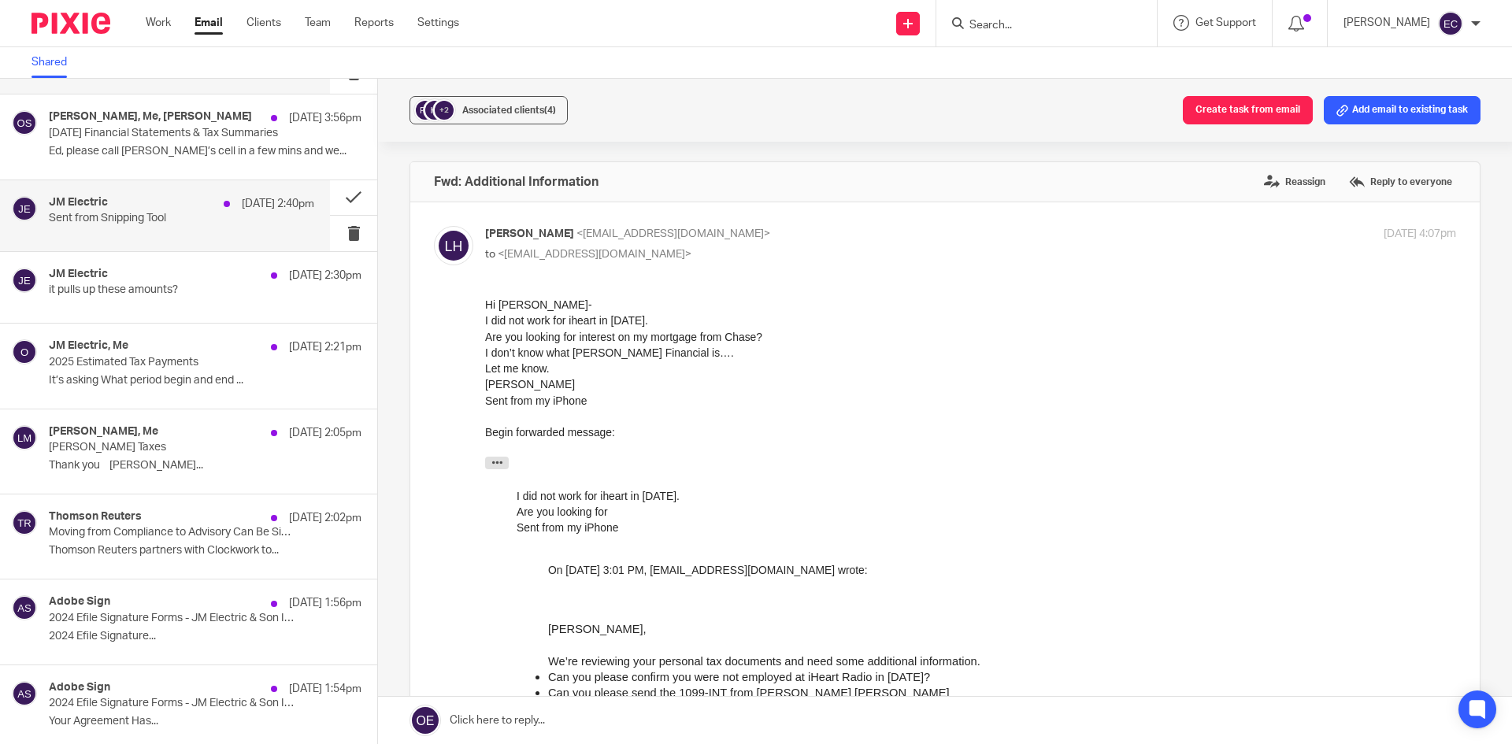
click at [158, 224] on p "Sent from Snipping Tool" at bounding box center [155, 218] width 213 height 13
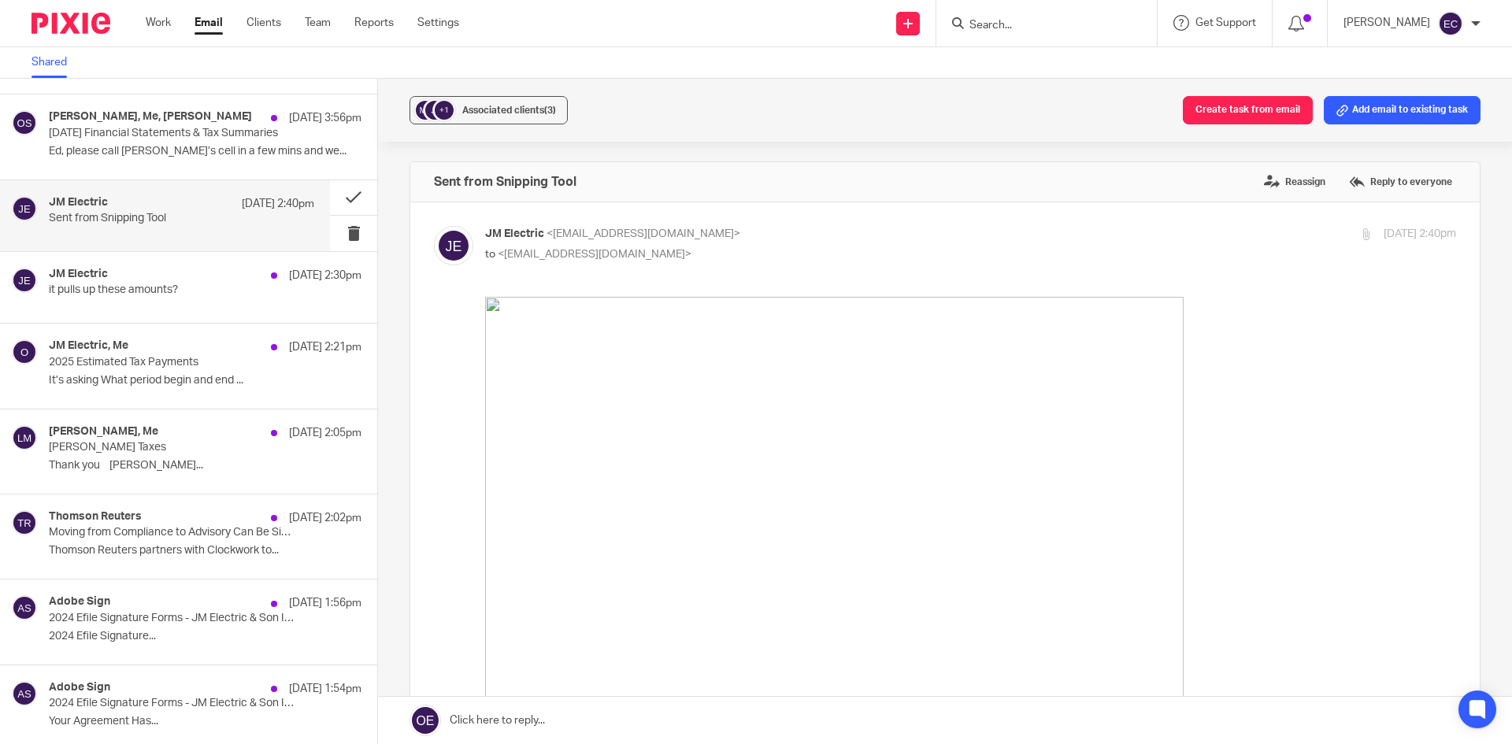
scroll to position [0, 0]
click at [100, 203] on h4 "JM Electric" at bounding box center [78, 202] width 59 height 13
click at [77, 202] on h4 "JM Electric" at bounding box center [78, 202] width 59 height 13
click at [106, 358] on p "2025 Estimated Tax Payments" at bounding box center [155, 362] width 213 height 13
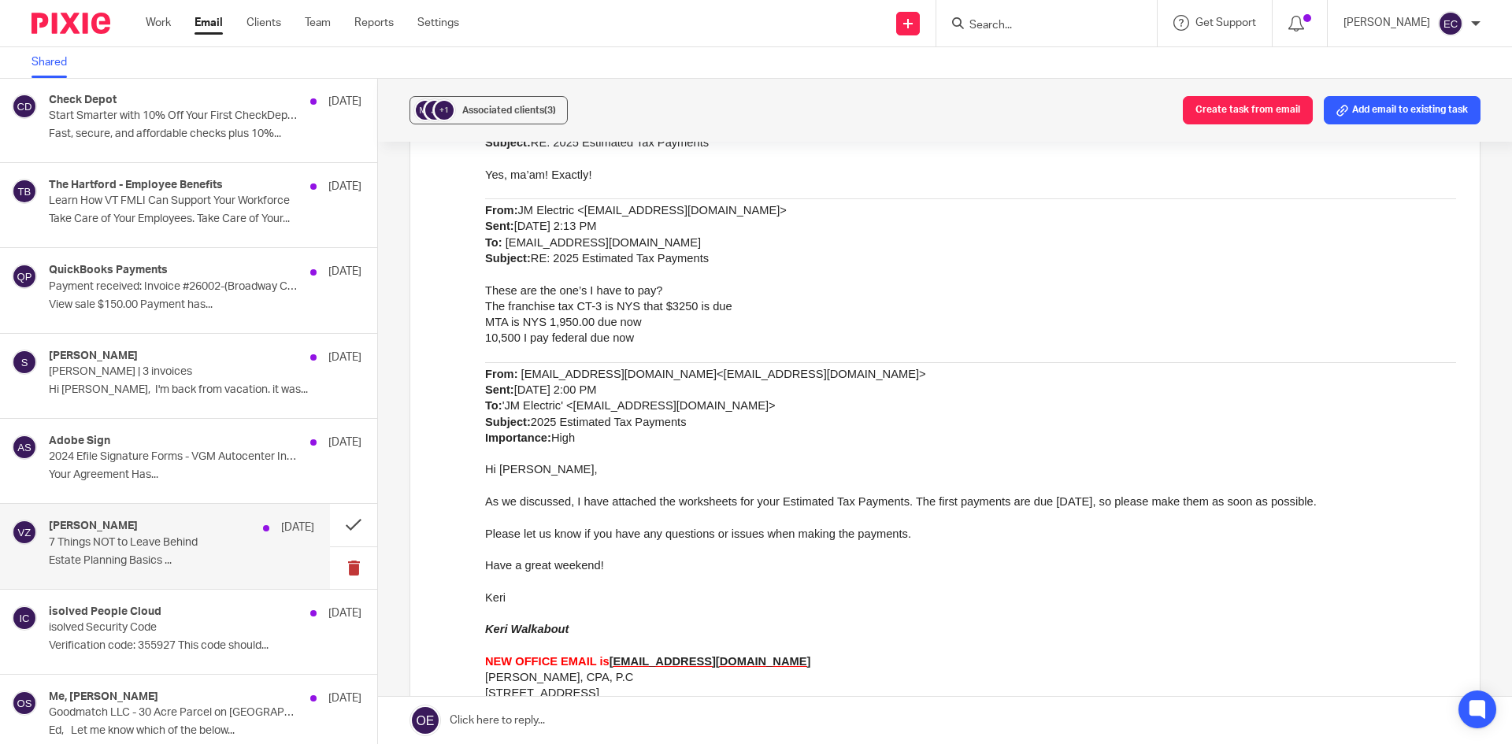
scroll to position [4141, 0]
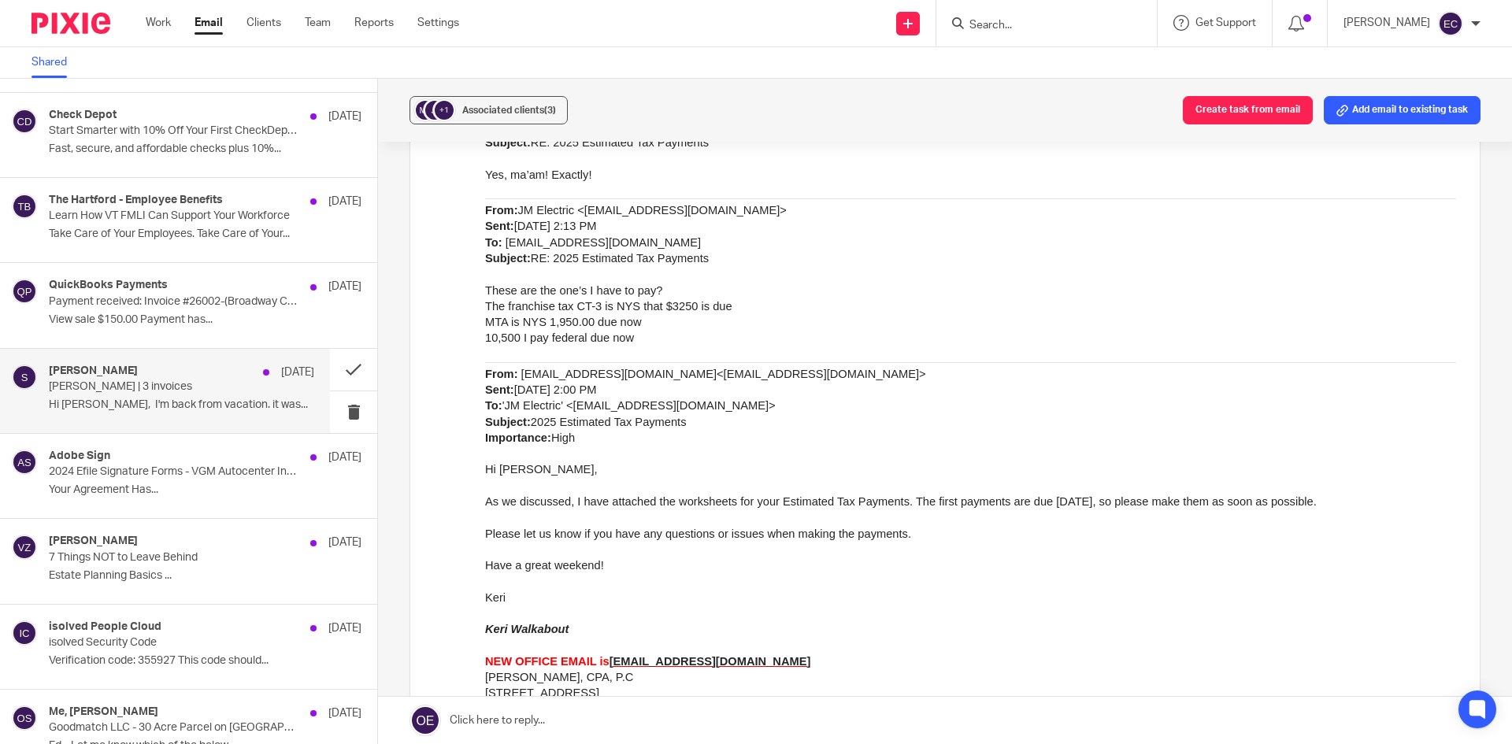
click at [173, 406] on p "Hi Ed, I'm back from vacation. it was..." at bounding box center [181, 405] width 265 height 13
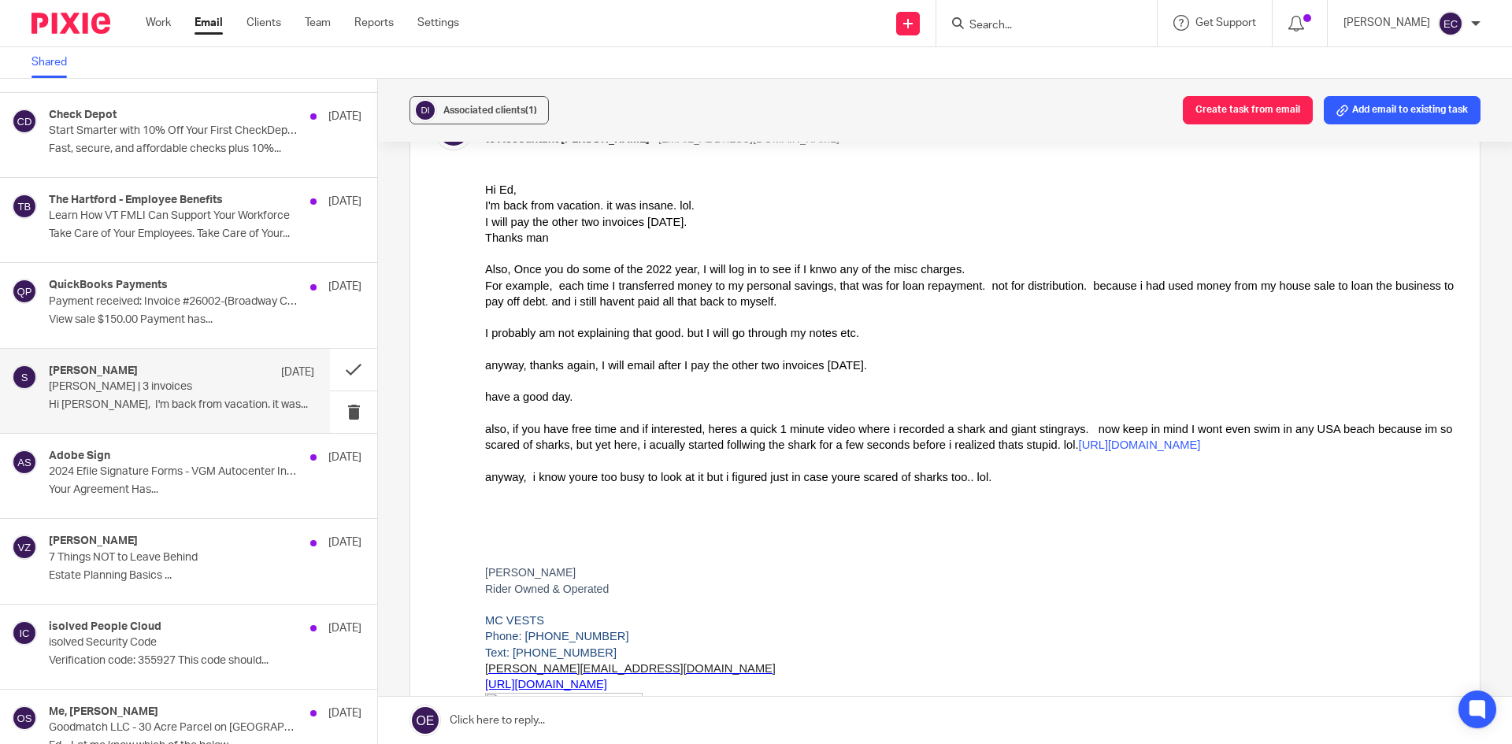
scroll to position [237, 0]
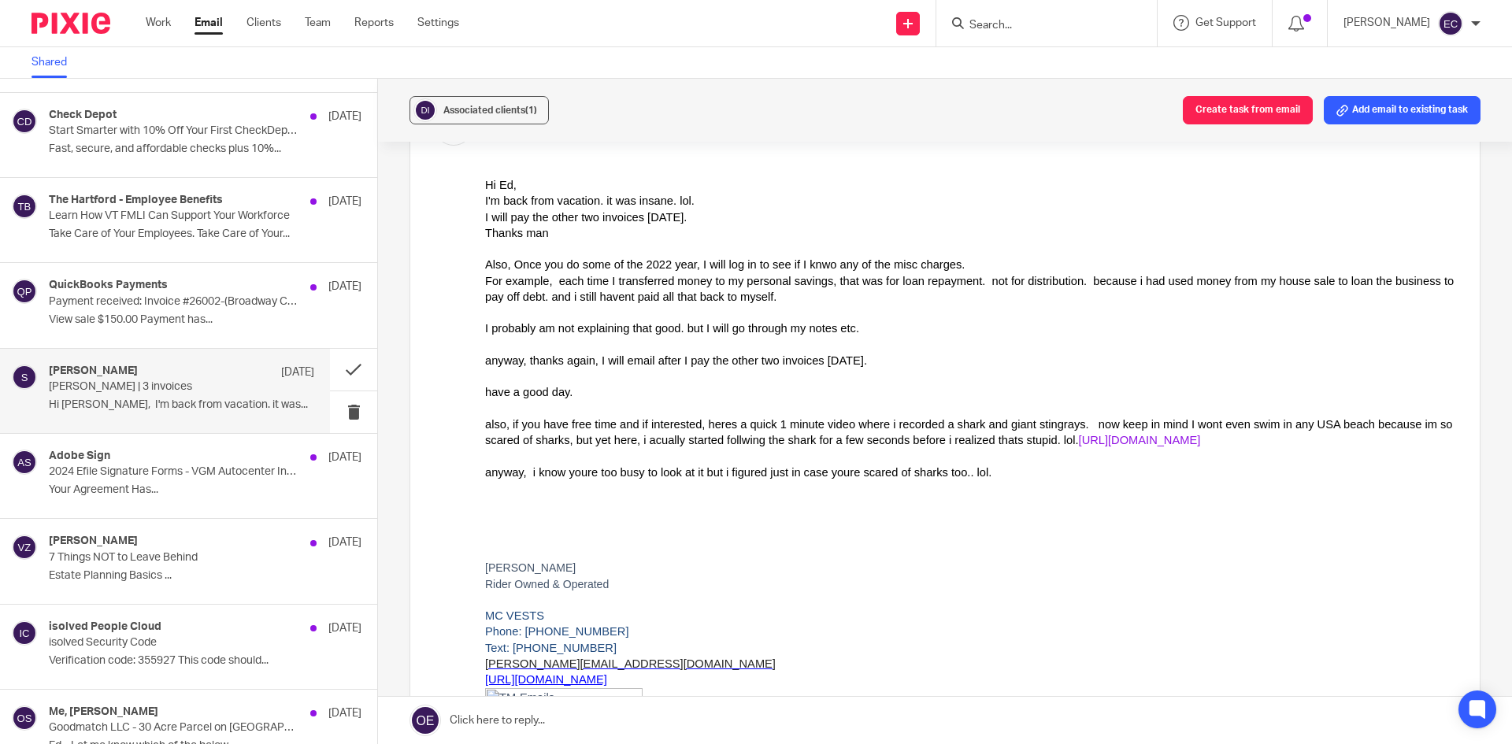
click at [1079, 441] on link "https://youtu.be/9j8nwUNAzfw" at bounding box center [1140, 440] width 122 height 13
